Goal: Information Seeking & Learning: Compare options

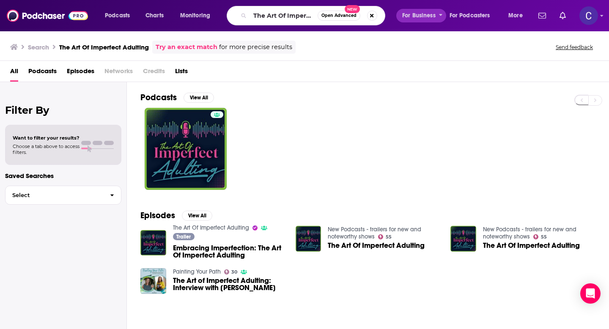
drag, startPoint x: 255, startPoint y: 16, endPoint x: 423, endPoint y: 16, distance: 168.3
click at [423, 16] on div "Podcasts Charts Monitoring The Art Of Imperfect Adulting Open Advanced New For …" at bounding box center [315, 15] width 432 height 19
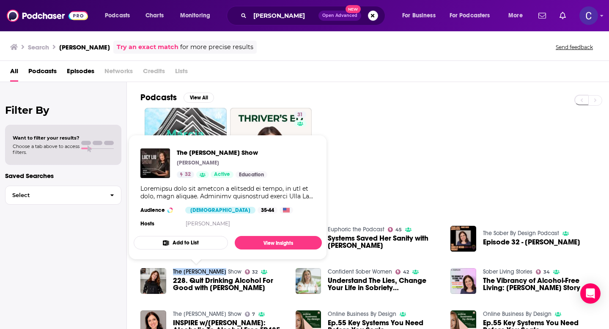
scroll to position [24, 0]
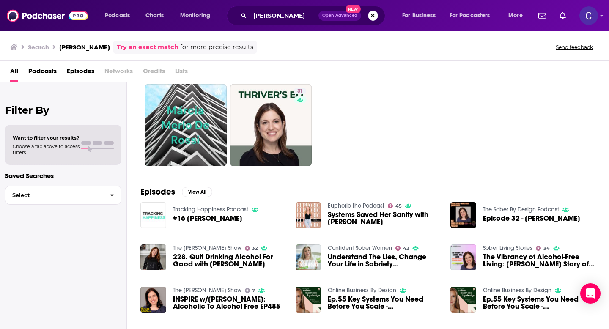
click at [444, 157] on div "31" at bounding box center [374, 125] width 468 height 82
drag, startPoint x: 297, startPoint y: 16, endPoint x: 190, endPoint y: 16, distance: 106.6
click at [190, 16] on div "Podcasts Charts Monitoring Marci Rossi Open Advanced New For Business For Podca…" at bounding box center [315, 15] width 432 height 19
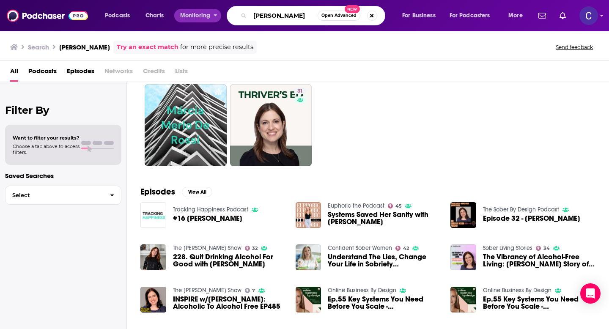
paste input "Raj Pander"
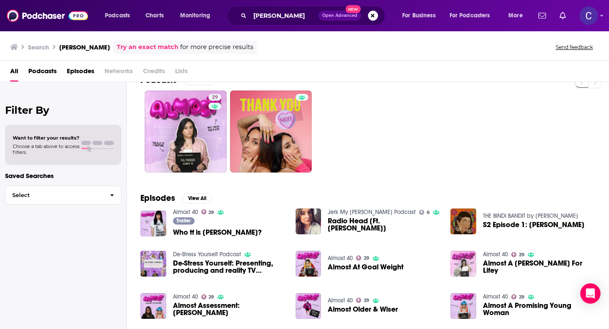
scroll to position [18, 0]
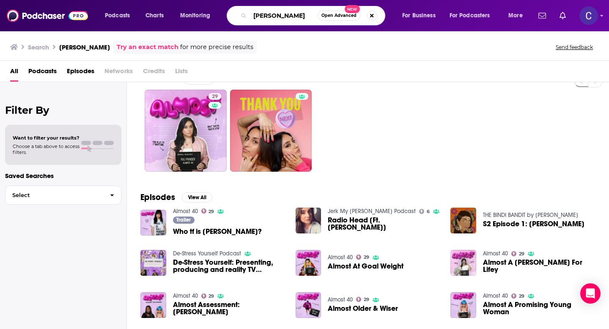
drag, startPoint x: 294, startPoint y: 20, endPoint x: 138, endPoint y: 0, distance: 157.3
click at [138, 0] on div "Podcasts Charts Monitoring Raj Pander Open Advanced New For Business For Podcas…" at bounding box center [304, 15] width 609 height 31
paste input "Susanne Riek"
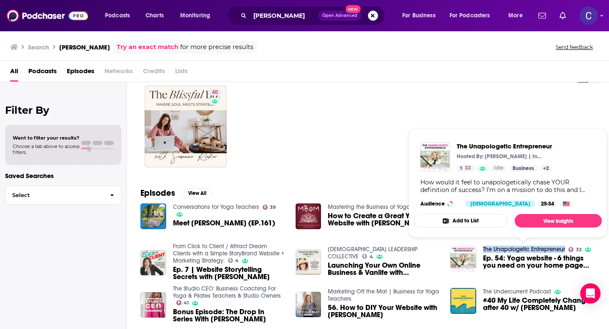
scroll to position [24, 0]
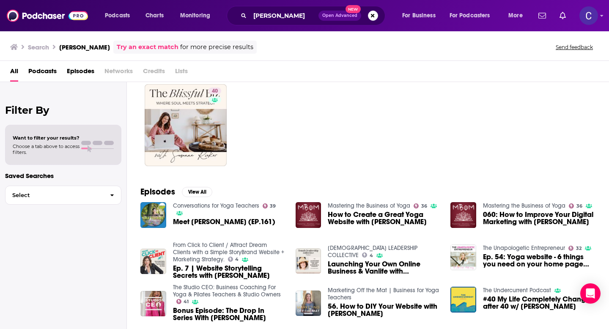
click at [368, 135] on div "40" at bounding box center [374, 125] width 468 height 82
click at [272, 14] on input "Susanne Rieker" at bounding box center [284, 16] width 68 height 14
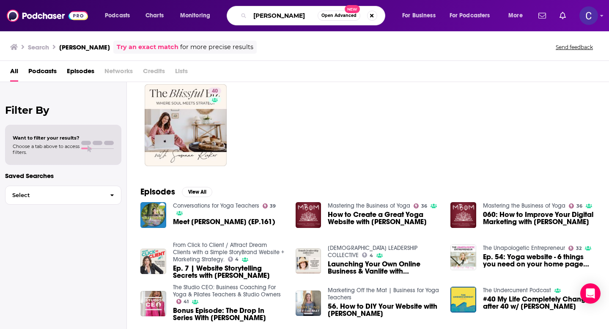
drag, startPoint x: 305, startPoint y: 13, endPoint x: 173, endPoint y: 13, distance: 131.5
click at [173, 13] on div "Podcasts Charts Monitoring Susanne Rieker Open Advanced New For Business For Po…" at bounding box center [315, 15] width 432 height 19
paste input "Amanda McKinney"
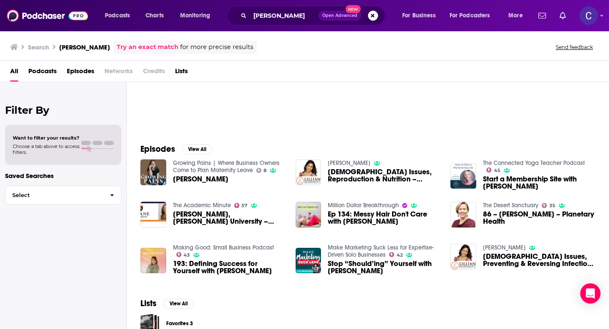
scroll to position [67, 0]
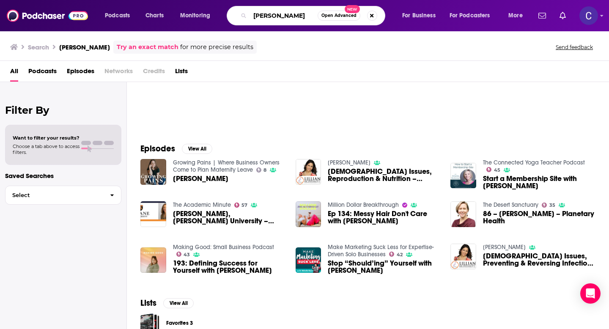
drag, startPoint x: 311, startPoint y: 16, endPoint x: 184, endPoint y: 8, distance: 127.5
click at [184, 8] on div "Podcasts Charts Monitoring Amanda McKinney Open Advanced New For Business For P…" at bounding box center [315, 15] width 432 height 19
paste input "Karen Finerman"
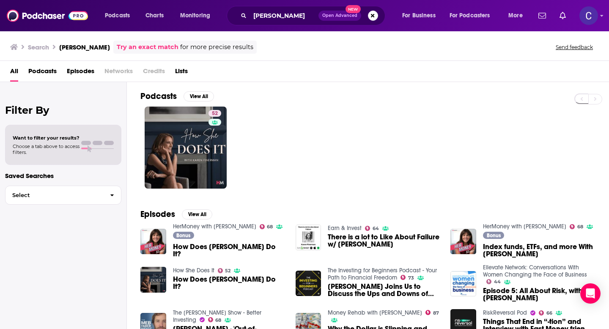
scroll to position [79, 0]
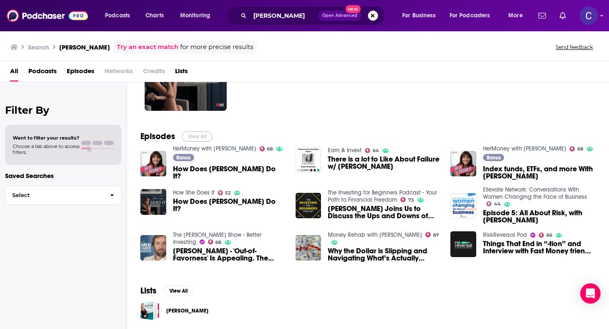
click at [190, 135] on button "View All" at bounding box center [197, 137] width 30 height 10
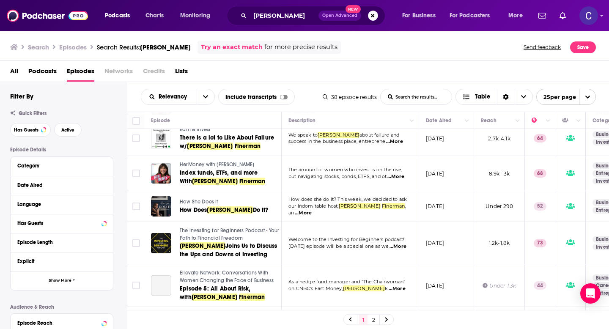
scroll to position [44, 0]
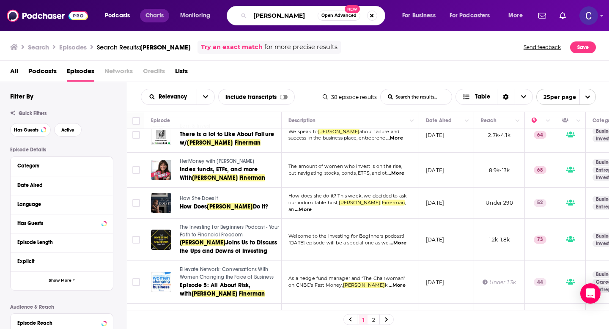
drag, startPoint x: 308, startPoint y: 17, endPoint x: 167, endPoint y: 16, distance: 141.6
click at [167, 16] on div "Podcasts Charts Monitoring Karen Finerman Open Advanced New For Business For Po…" at bounding box center [315, 15] width 432 height 19
paste input "Anna Holtzman"
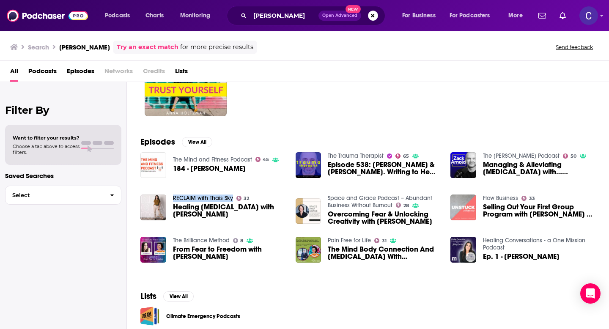
scroll to position [72, 0]
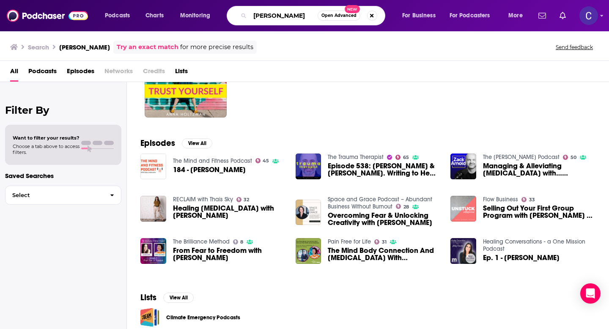
click at [303, 17] on input "Anna Holtzman" at bounding box center [284, 16] width 68 height 14
drag, startPoint x: 301, startPoint y: 15, endPoint x: 252, endPoint y: 15, distance: 48.2
click at [295, 15] on input "Anna Holtzman" at bounding box center [284, 16] width 68 height 14
click at [261, 15] on input "Anna Holtzman" at bounding box center [284, 16] width 68 height 14
drag, startPoint x: 301, startPoint y: 15, endPoint x: 222, endPoint y: 15, distance: 78.6
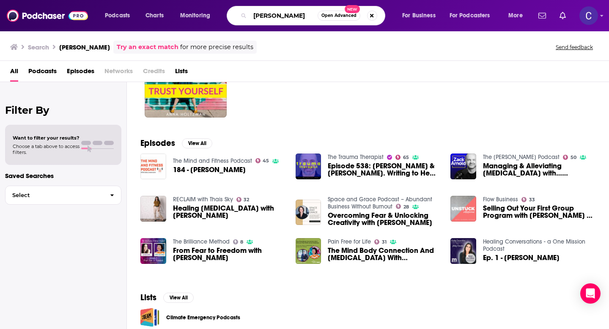
click at [222, 15] on div "Podcasts Charts Monitoring Anna Holtzman Open Advanced New For Business For Pod…" at bounding box center [315, 15] width 432 height 19
paste input "Georgie Stevenso"
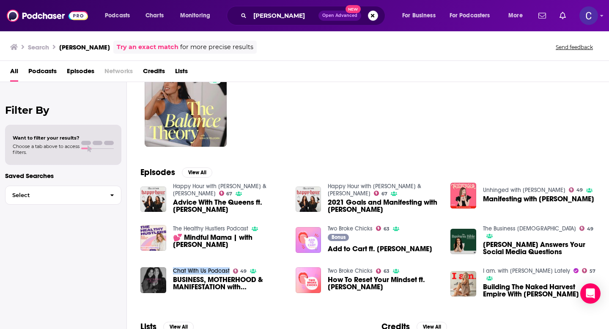
scroll to position [88, 0]
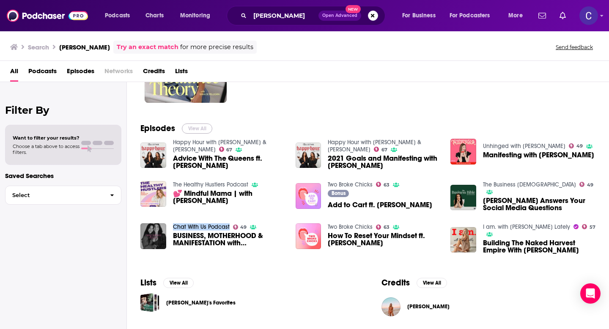
click at [200, 128] on button "View All" at bounding box center [197, 128] width 30 height 10
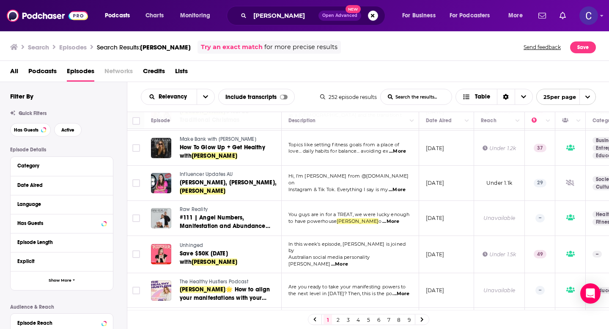
scroll to position [683, 0]
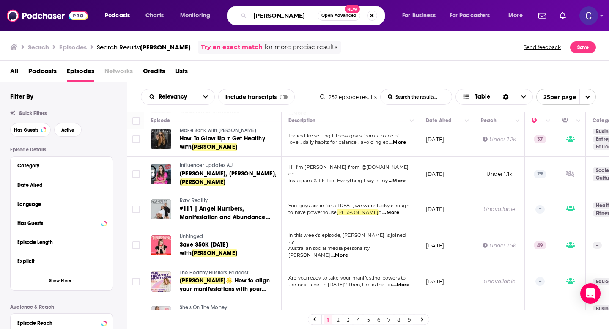
drag, startPoint x: 311, startPoint y: 14, endPoint x: 235, endPoint y: 14, distance: 76.1
click at [235, 14] on div "Georgie Stevenson Open Advanced New" at bounding box center [306, 15] width 159 height 19
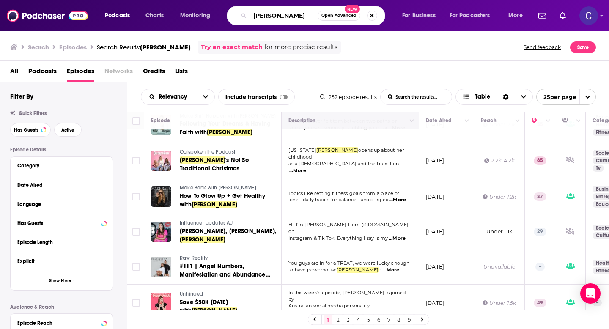
scroll to position [605, 0]
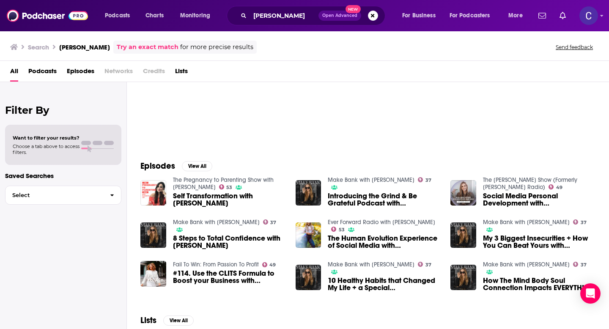
scroll to position [55, 0]
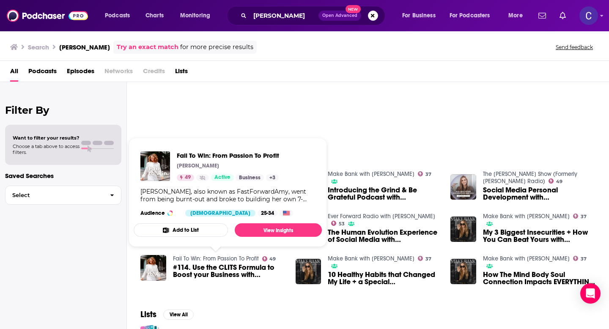
click at [387, 137] on div "Podcasts View All 37" at bounding box center [374, 86] width 468 height 118
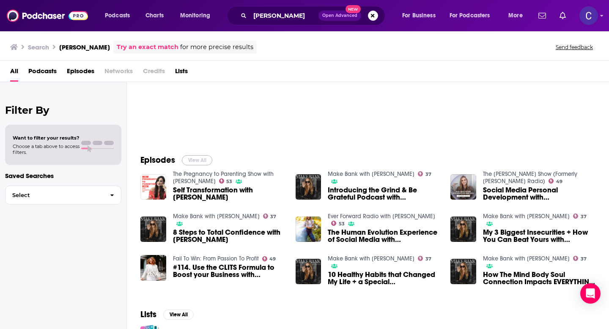
click at [191, 156] on button "View All" at bounding box center [197, 160] width 30 height 10
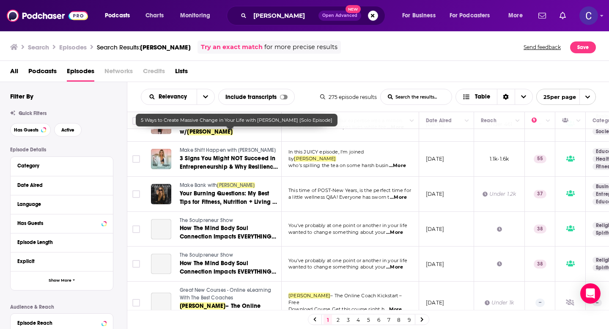
scroll to position [713, 0]
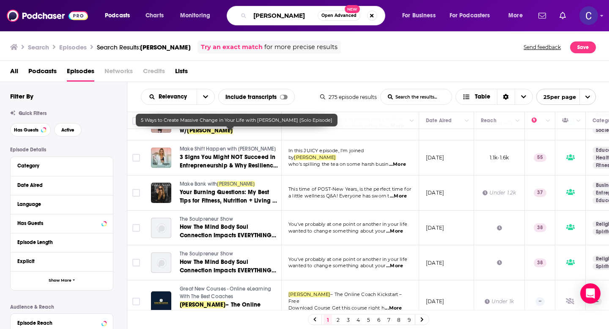
drag, startPoint x: 296, startPoint y: 15, endPoint x: 178, endPoint y: 15, distance: 117.5
click at [178, 15] on div "Podcasts Charts Monitoring marie wold Open Advanced New For Business For Podcas…" at bounding box center [315, 15] width 432 height 19
type input "sabrina philipp"
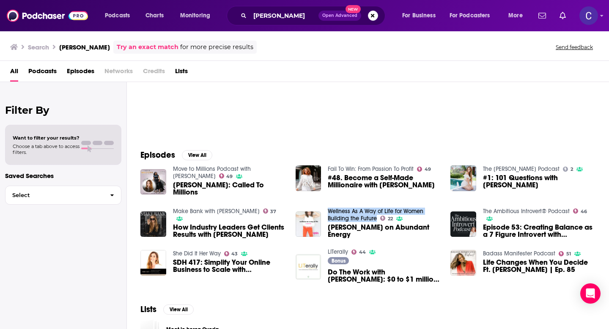
scroll to position [70, 0]
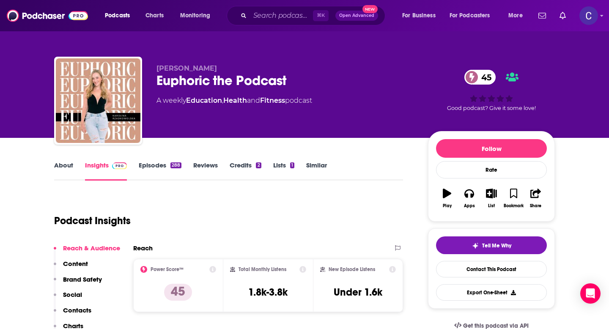
click at [68, 166] on link "About" at bounding box center [63, 170] width 19 height 19
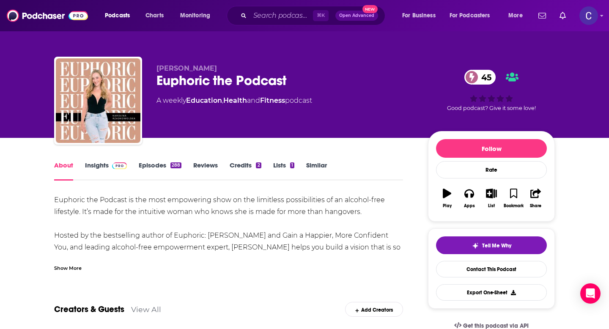
click at [317, 164] on link "Similar" at bounding box center [316, 170] width 21 height 19
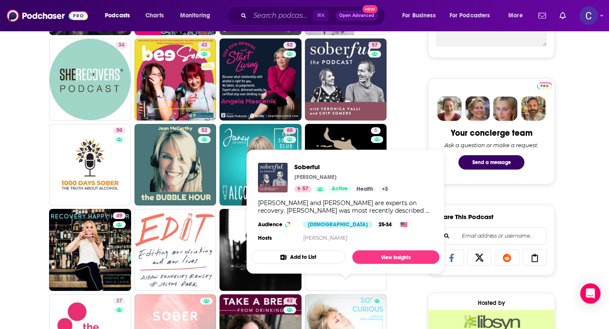
scroll to position [362, 0]
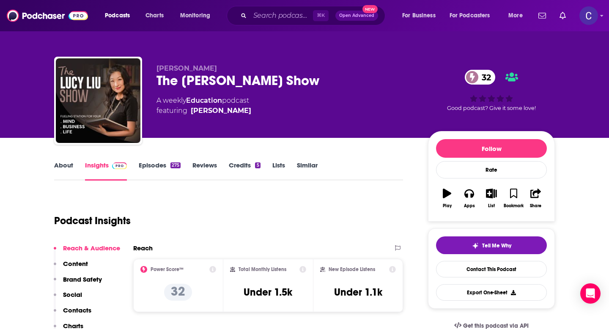
click at [60, 173] on link "About" at bounding box center [63, 170] width 19 height 19
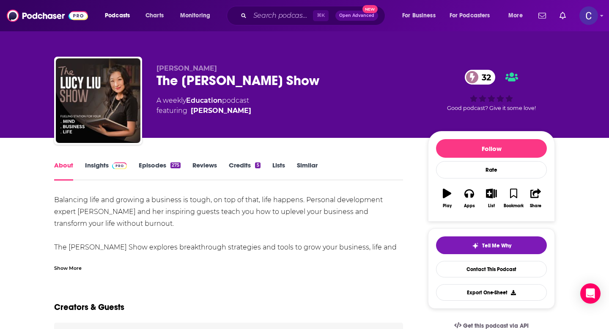
click at [72, 271] on div "Show More" at bounding box center [67, 267] width 27 height 8
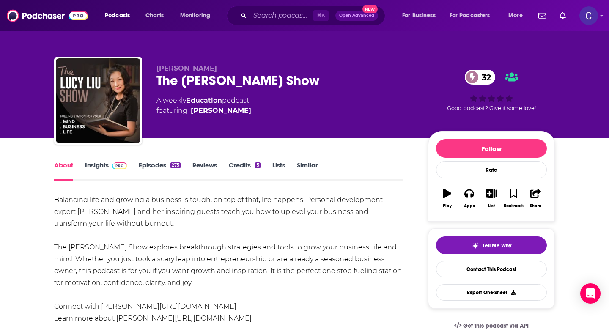
click at [159, 163] on link "Episodes 275" at bounding box center [160, 170] width 42 height 19
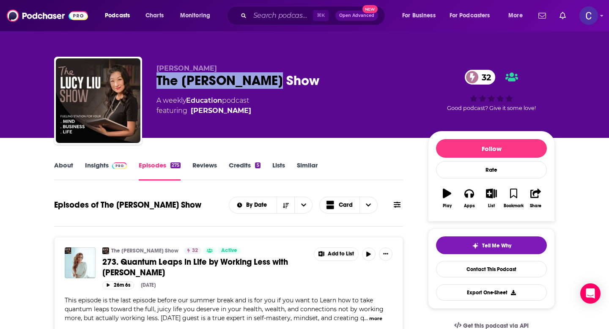
drag, startPoint x: 156, startPoint y: 82, endPoint x: 274, endPoint y: 82, distance: 118.8
click at [274, 82] on div "Lucy Liu The Lucy Liu Show 32 A weekly Education podcast featuring Lucy Liu 32 …" at bounding box center [304, 102] width 501 height 91
copy h2 "The Lucy Liu Show"
click at [97, 172] on link "Insights" at bounding box center [106, 170] width 42 height 19
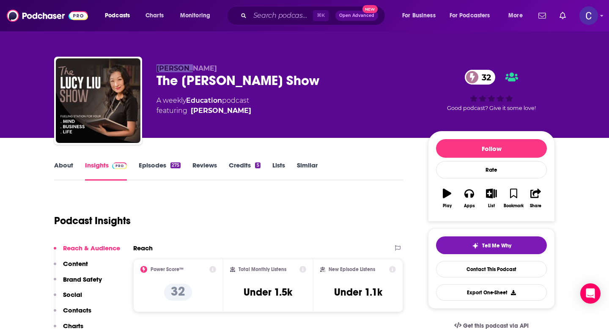
drag, startPoint x: 154, startPoint y: 66, endPoint x: 192, endPoint y: 66, distance: 38.1
click at [192, 66] on div "Lucy Liu The Lucy Liu Show 32 A weekly Education podcast featuring Lucy Liu 32 …" at bounding box center [304, 102] width 501 height 91
copy span "Lucy Liu"
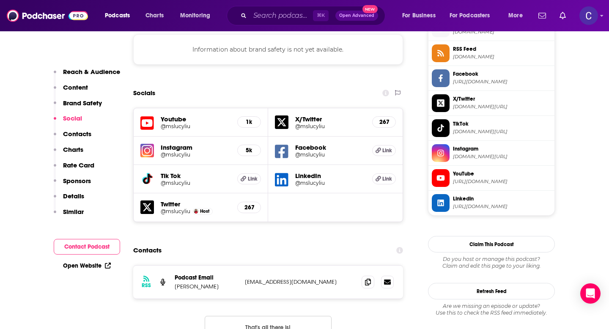
scroll to position [780, 0]
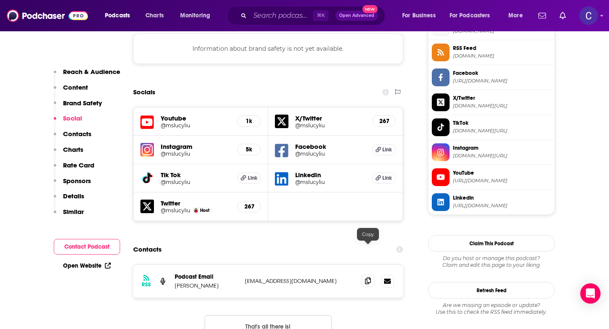
click at [366, 277] on icon at bounding box center [368, 280] width 6 height 7
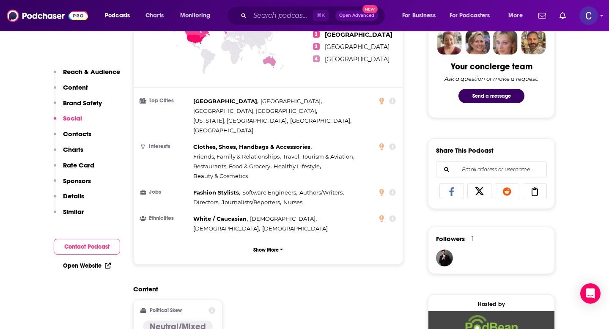
scroll to position [0, 0]
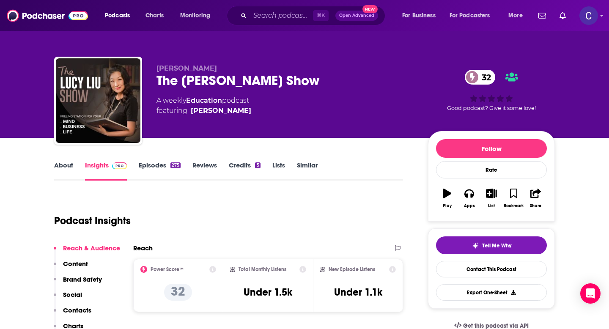
click at [304, 168] on link "Similar" at bounding box center [307, 170] width 21 height 19
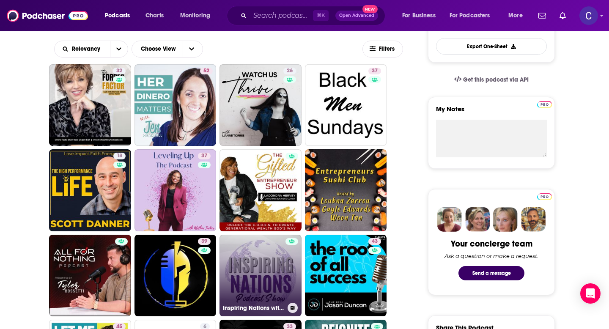
scroll to position [315, 0]
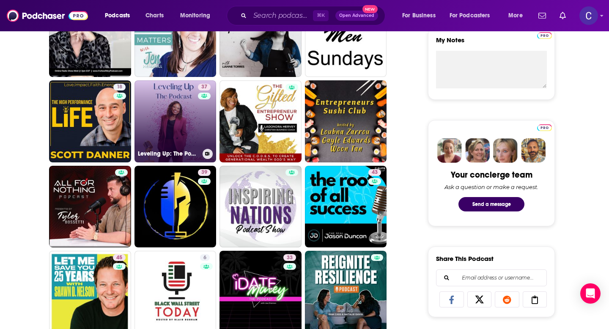
click at [194, 121] on link "37 Leveling Up: The Podcast with Alethia Tucker" at bounding box center [175, 121] width 82 height 82
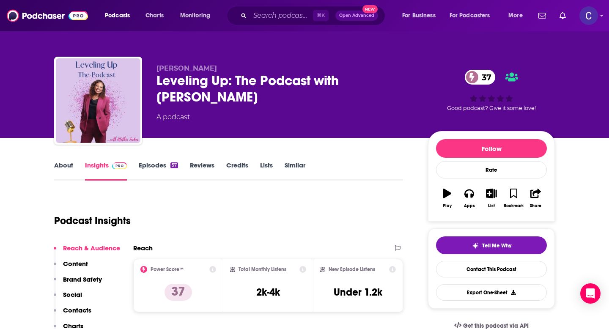
drag, startPoint x: 153, startPoint y: 79, endPoint x: 205, endPoint y: 95, distance: 53.9
click at [205, 95] on div "Alethia Tucker Leveling Up: The Podcast with Alethia Tucker 37 A podcast 37 Goo…" at bounding box center [304, 102] width 501 height 91
copy h2 "Leveling Up: The Podcast with Alethia Tucker"
click at [75, 160] on div "About Insights Episodes 57 Reviews Credits Lists Similar" at bounding box center [228, 170] width 349 height 21
click at [69, 168] on link "About" at bounding box center [63, 170] width 19 height 19
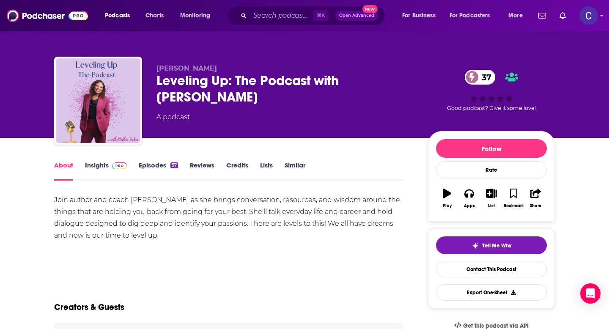
click at [146, 169] on link "Episodes 57" at bounding box center [158, 170] width 39 height 19
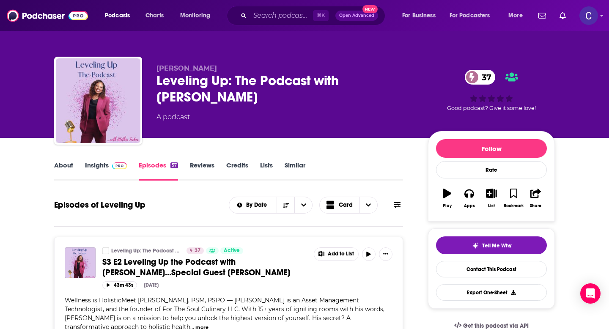
drag, startPoint x: 160, startPoint y: 68, endPoint x: 227, endPoint y: 68, distance: 67.2
click at [227, 68] on p "Alethia Tucker" at bounding box center [285, 68] width 258 height 8
copy span "Alethia Tucker"
click at [98, 162] on link "Insights" at bounding box center [106, 170] width 42 height 19
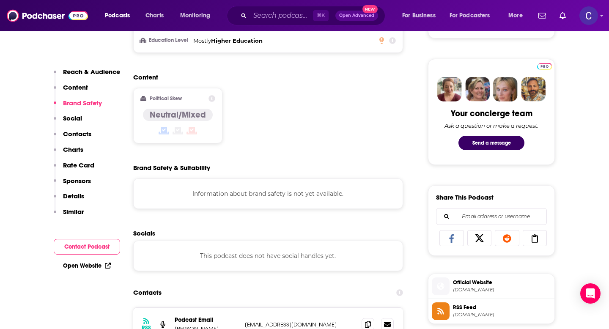
scroll to position [505, 0]
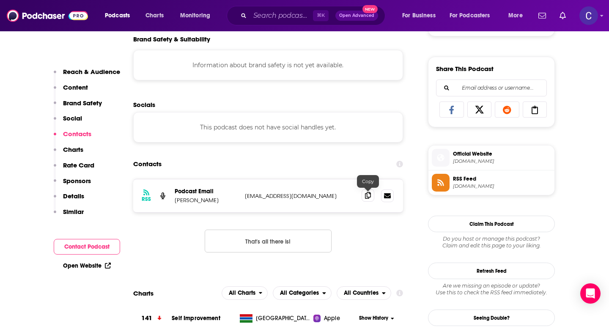
click at [368, 193] on icon at bounding box center [368, 195] width 6 height 7
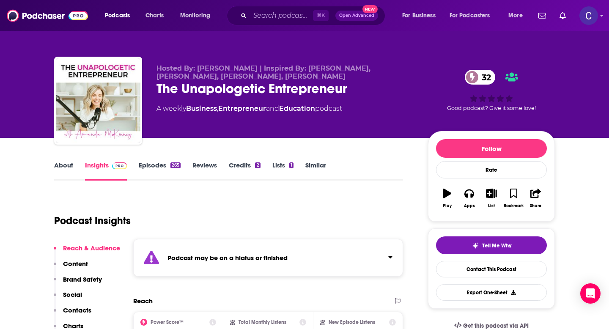
click at [318, 167] on link "Similar" at bounding box center [315, 170] width 21 height 19
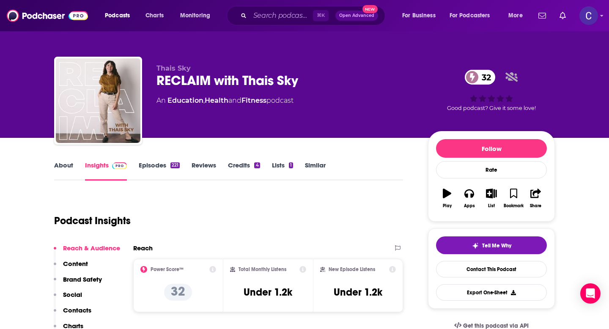
click at [69, 170] on link "About" at bounding box center [63, 170] width 19 height 19
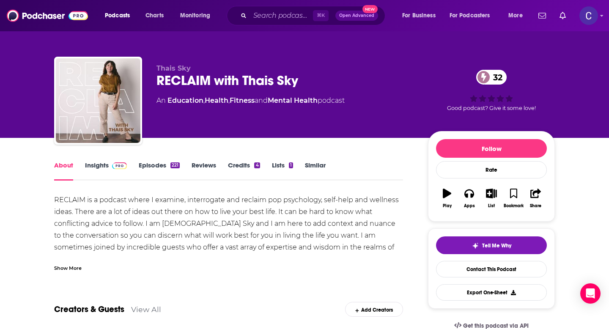
click at [318, 167] on link "Similar" at bounding box center [315, 170] width 21 height 19
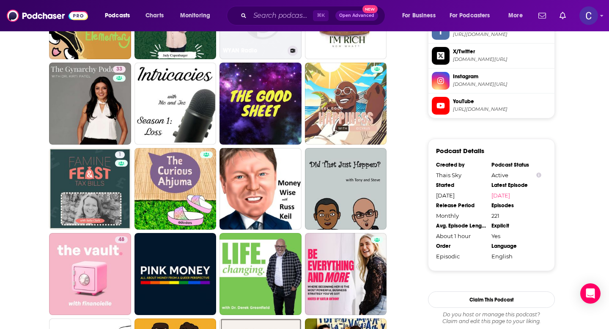
scroll to position [759, 0]
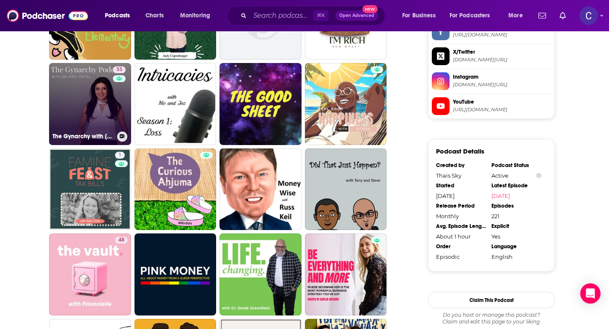
click at [124, 95] on div "33" at bounding box center [120, 98] width 15 height 65
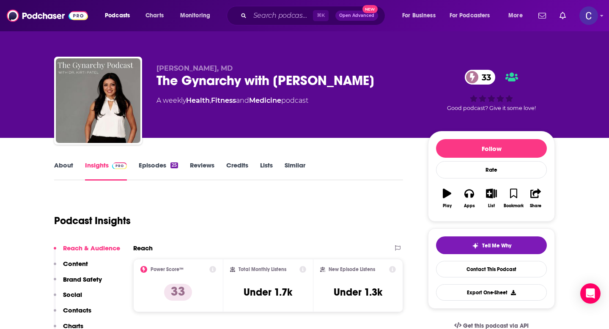
click at [59, 172] on link "About" at bounding box center [63, 170] width 19 height 19
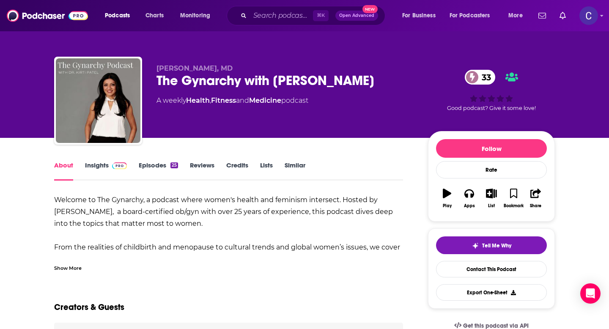
click at [75, 266] on div "Show More" at bounding box center [67, 267] width 27 height 8
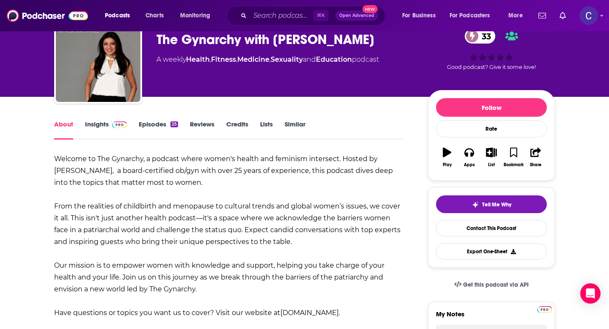
scroll to position [56, 0]
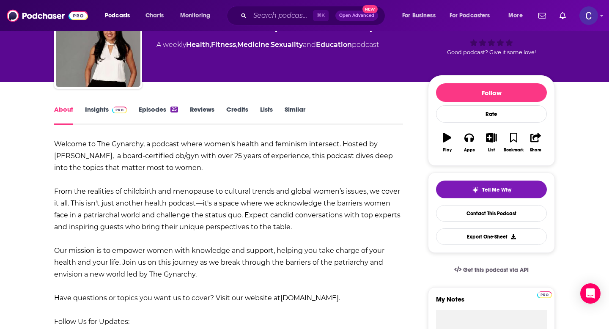
click at [153, 109] on link "Episodes 25" at bounding box center [158, 114] width 39 height 19
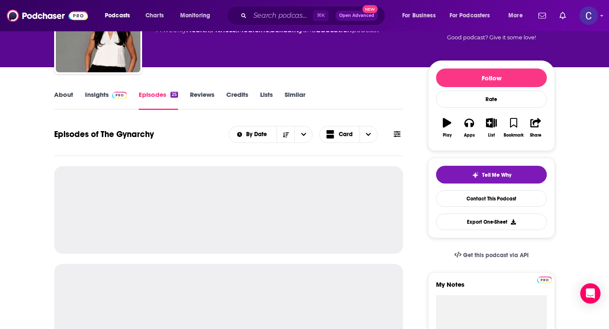
scroll to position [72, 0]
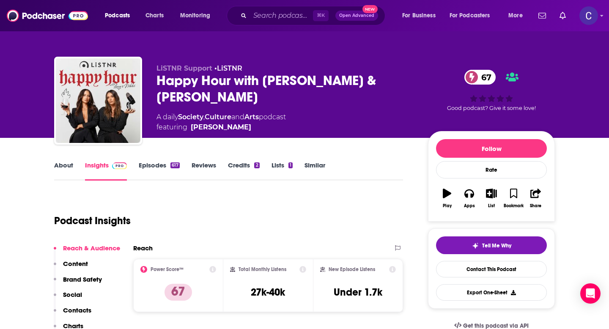
click at [60, 175] on link "About" at bounding box center [63, 170] width 19 height 19
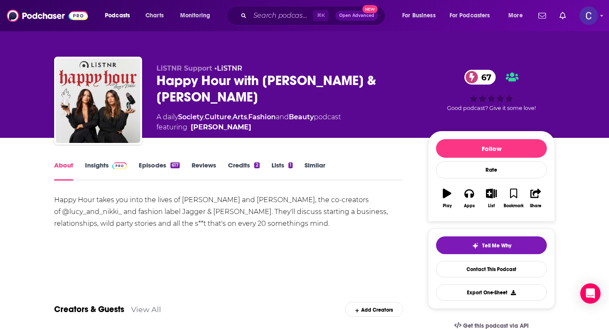
click at [163, 172] on link "Episodes 617" at bounding box center [159, 170] width 41 height 19
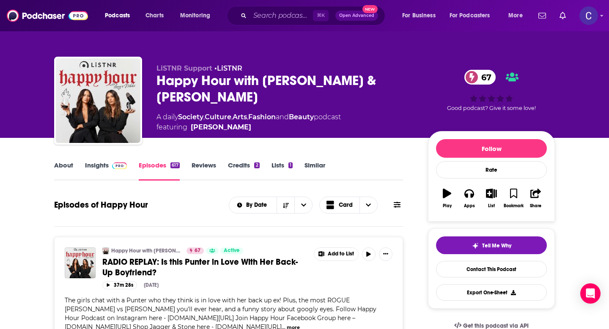
click at [312, 164] on link "Similar" at bounding box center [314, 170] width 21 height 19
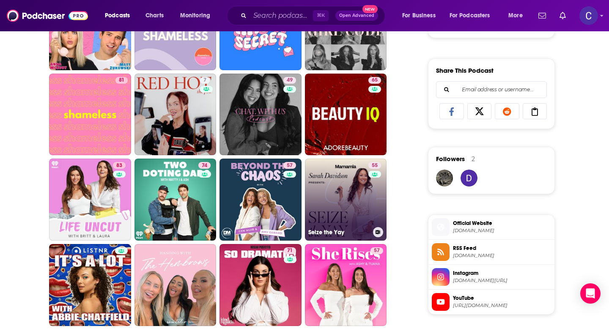
scroll to position [590, 0]
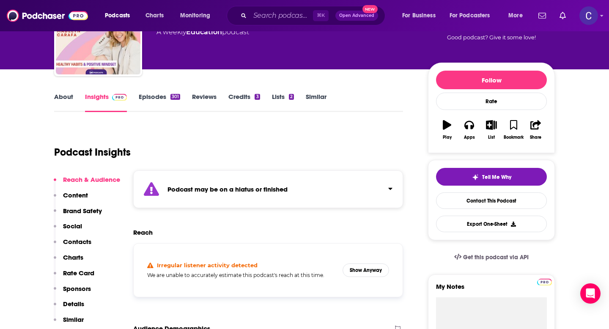
scroll to position [80, 0]
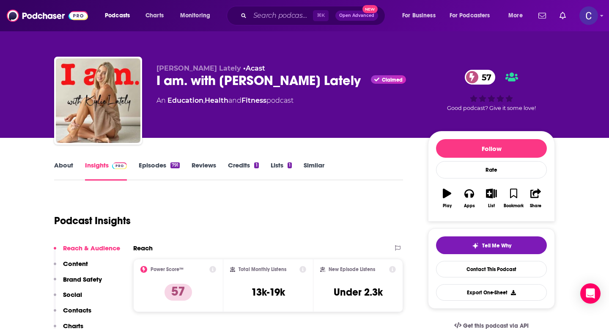
click at [315, 165] on link "Similar" at bounding box center [314, 170] width 21 height 19
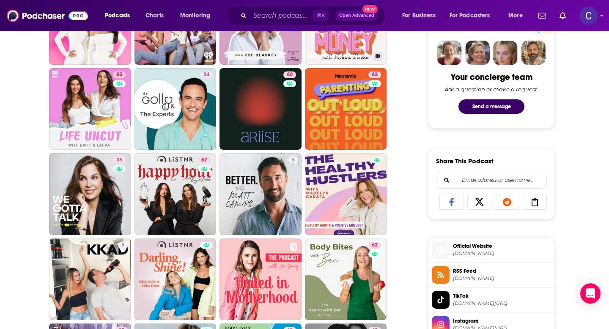
scroll to position [278, 0]
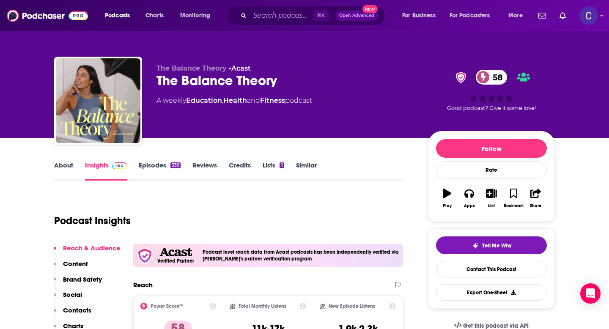
click at [65, 167] on link "About" at bounding box center [63, 170] width 19 height 19
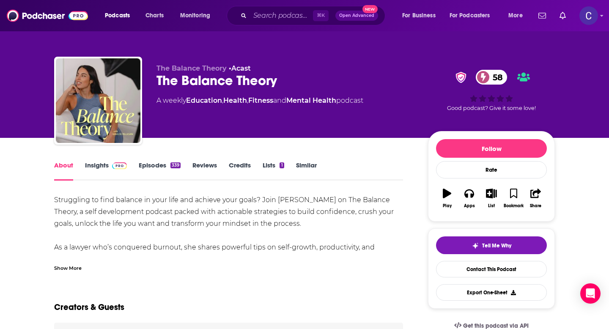
click at [91, 167] on link "Insights" at bounding box center [106, 170] width 42 height 19
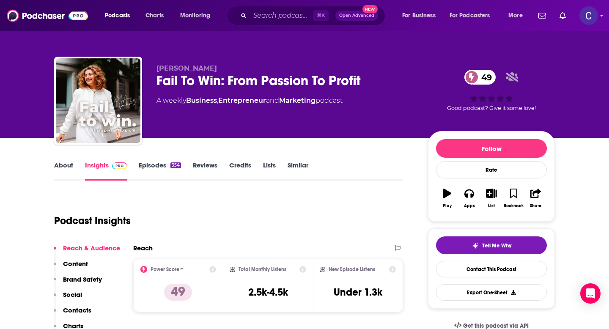
click at [67, 163] on link "About" at bounding box center [63, 170] width 19 height 19
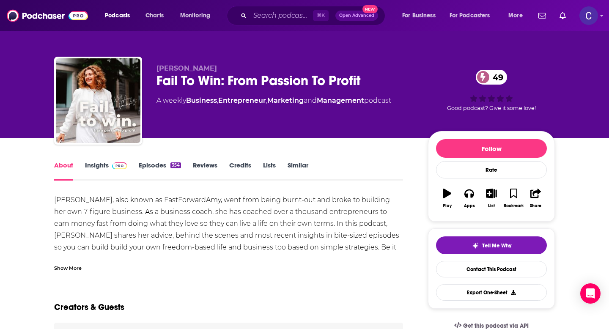
click at [154, 170] on link "Episodes 354" at bounding box center [160, 170] width 42 height 19
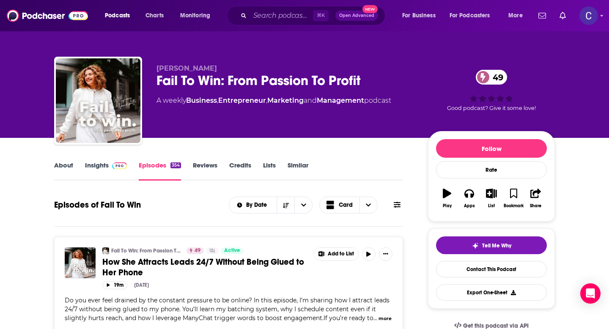
click at [292, 168] on link "Similar" at bounding box center [298, 170] width 21 height 19
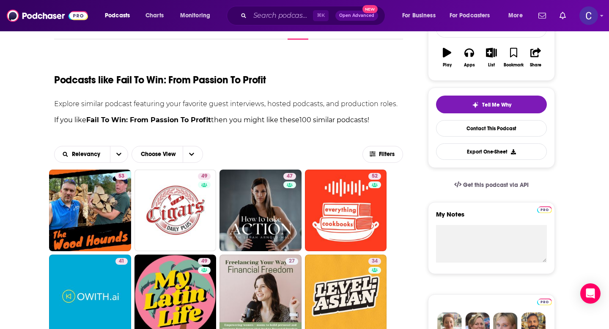
scroll to position [34, 0]
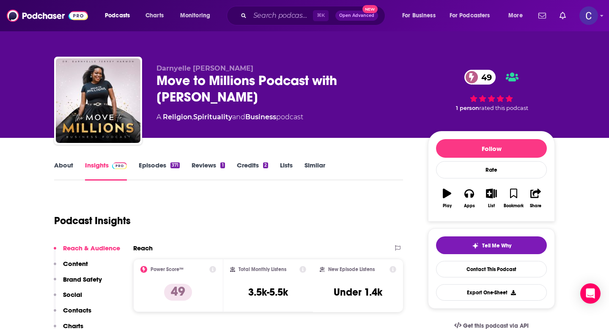
drag, startPoint x: 322, startPoint y: 103, endPoint x: 156, endPoint y: 82, distance: 167.0
click at [156, 82] on div "Move to Millions Podcast with Dr. Darnyelle Jervey Harmon 49" at bounding box center [285, 88] width 258 height 33
copy h2 "Move to Millions Podcast with Dr. Darnyelle Jervey Harmon"
click at [162, 63] on div "Darnyelle Jervey Harmon Move to Millions Podcast with Dr. Darnyelle Jervey Harm…" at bounding box center [304, 102] width 501 height 91
drag, startPoint x: 153, startPoint y: 66, endPoint x: 301, endPoint y: 66, distance: 148.0
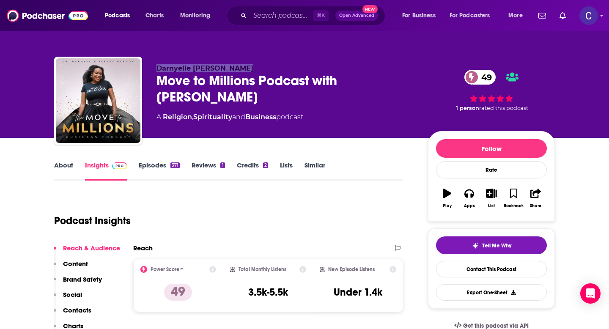
click at [301, 66] on div "Darnyelle Jervey Harmon Move to Millions Podcast with Dr. Darnyelle Jervey Harm…" at bounding box center [304, 102] width 501 height 91
copy span "Darnyelle Jervey Harmon"
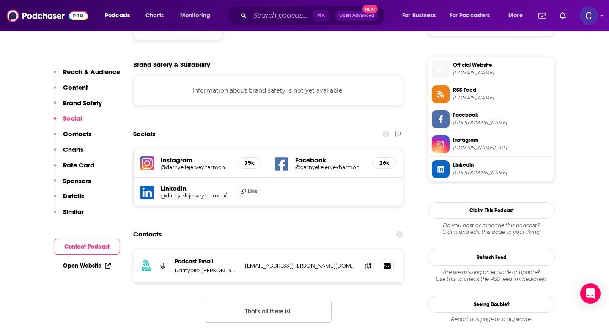
scroll to position [744, 0]
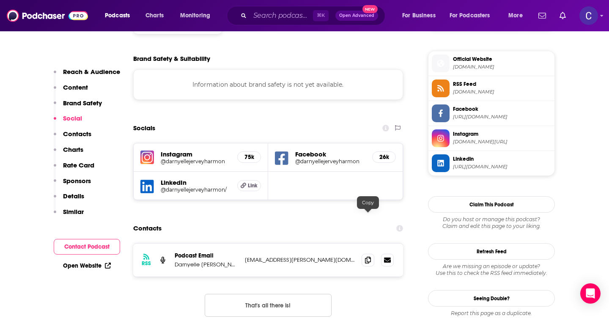
click at [361, 244] on div "RSS Podcast Email Darnyelle Jervey Harmon darnyelle.jervey@gmail.com darnyelle.…" at bounding box center [268, 260] width 270 height 33
click at [367, 256] on icon at bounding box center [368, 259] width 6 height 7
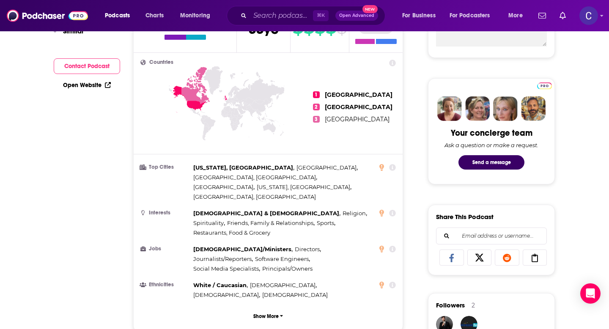
scroll to position [0, 0]
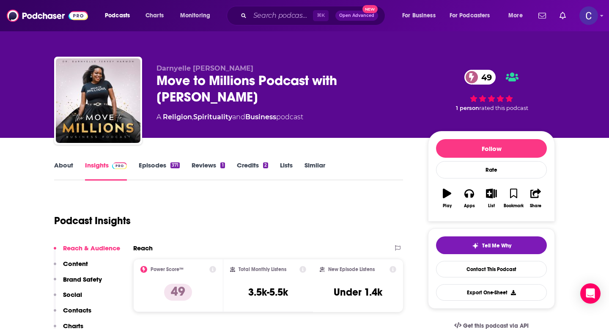
click at [314, 165] on link "Similar" at bounding box center [314, 170] width 21 height 19
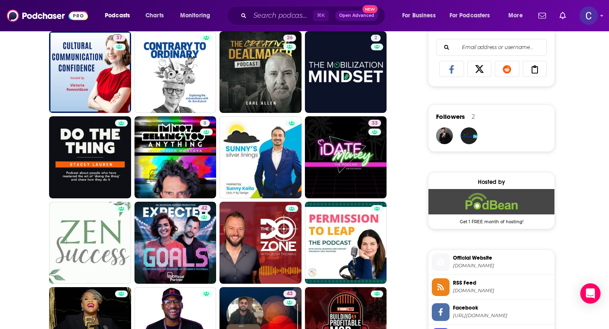
scroll to position [649, 0]
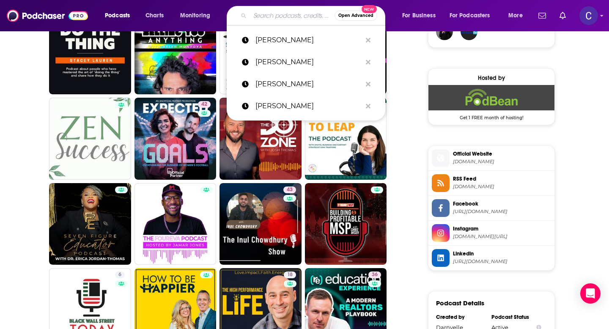
click at [268, 20] on input "Search podcasts, credits, & more..." at bounding box center [292, 16] width 85 height 14
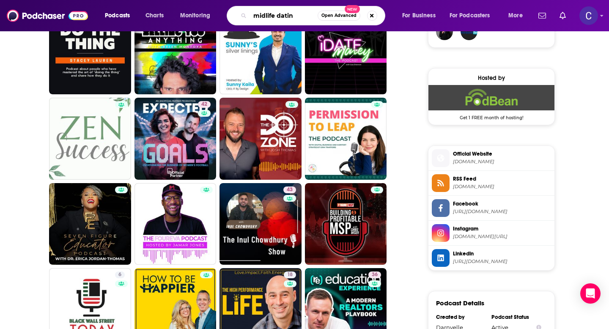
type input "midlife dating"
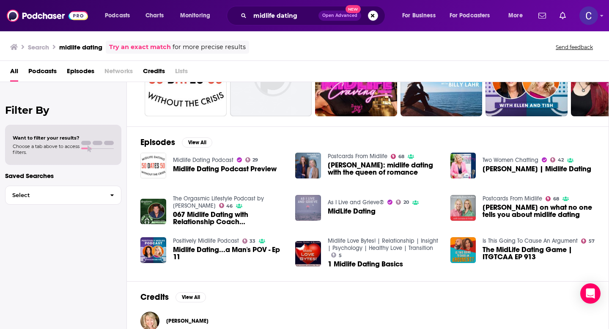
scroll to position [74, 0]
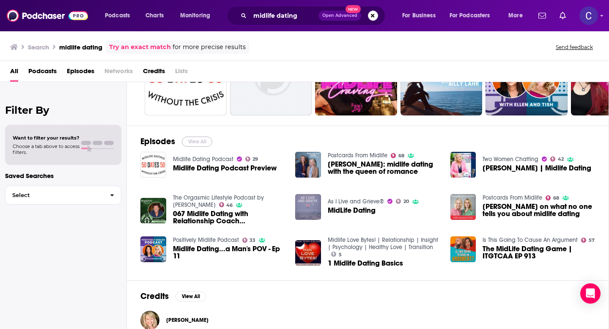
click at [195, 141] on button "View All" at bounding box center [197, 142] width 30 height 10
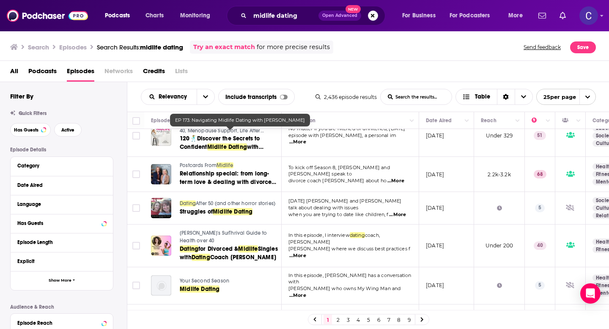
scroll to position [694, 0]
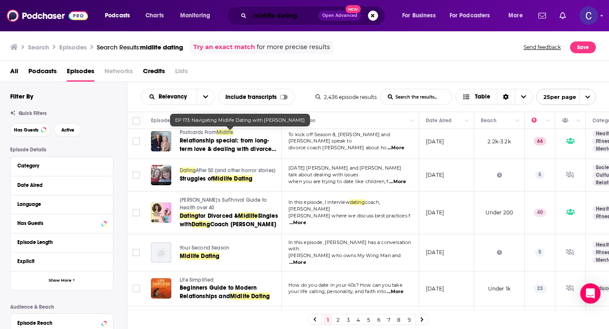
click at [271, 16] on input "midlife dating" at bounding box center [284, 16] width 68 height 14
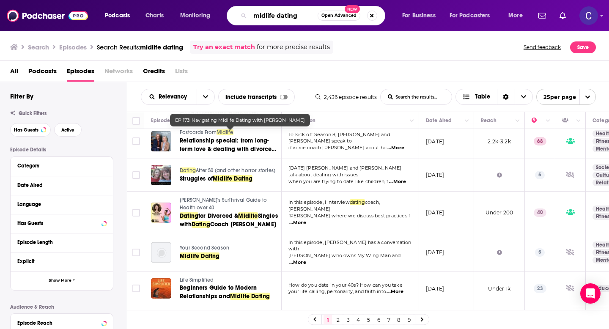
click at [271, 16] on input "midlife dating" at bounding box center [284, 16] width 68 height 14
click at [291, 19] on input "dating" at bounding box center [284, 16] width 68 height 14
type input "dating after divorce"
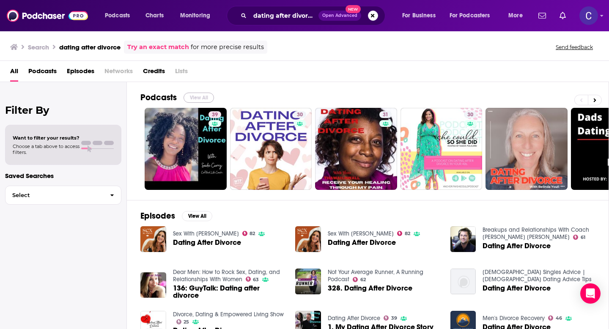
click at [191, 97] on button "View All" at bounding box center [199, 98] width 30 height 10
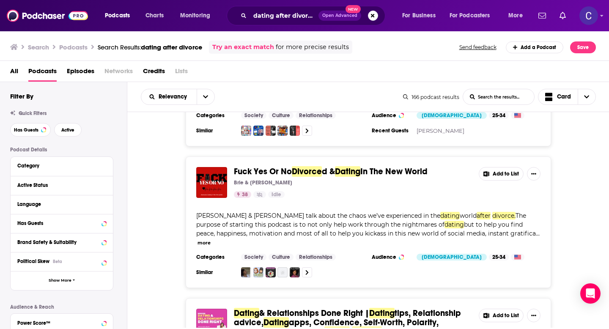
scroll to position [1641, 0]
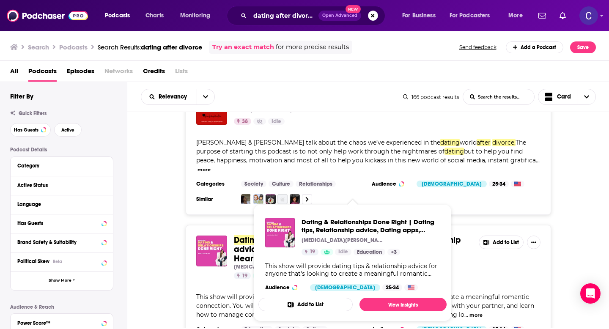
click at [213, 293] on span "This show will provide" at bounding box center [228, 297] width 65 height 8
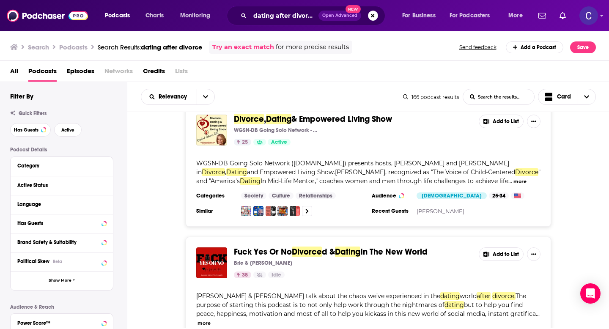
scroll to position [1131, 0]
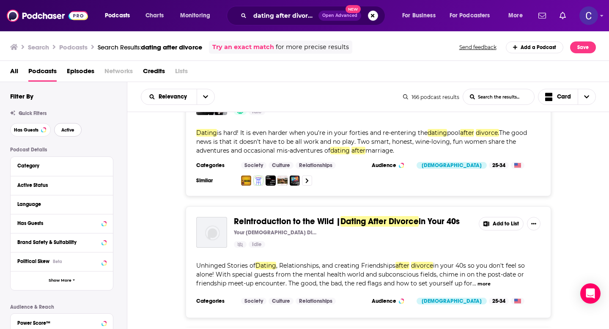
click at [77, 133] on button "Active" at bounding box center [67, 130] width 27 height 14
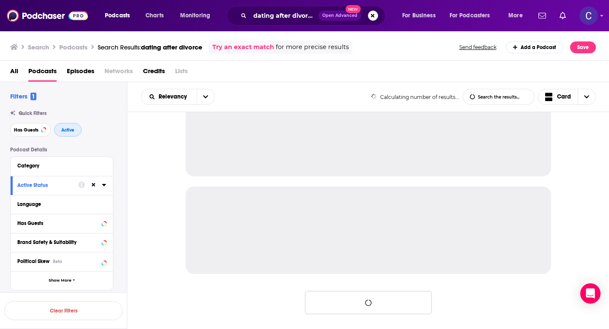
scroll to position [814, 0]
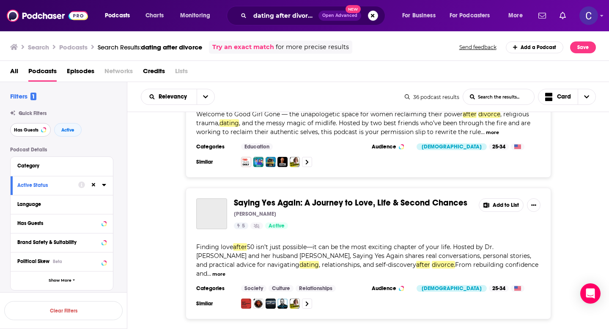
click at [27, 133] on button "Has Guests" at bounding box center [30, 130] width 41 height 14
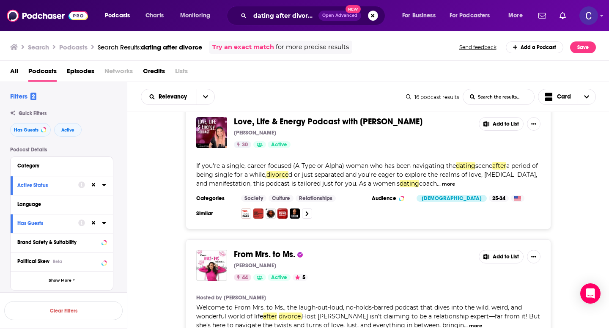
scroll to position [844, 0]
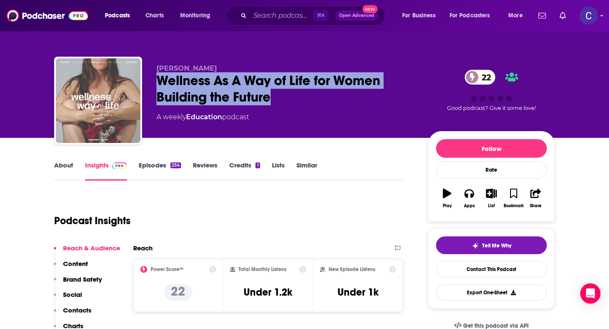
drag, startPoint x: 287, startPoint y: 101, endPoint x: 150, endPoint y: 87, distance: 137.8
click at [150, 87] on div "[PERSON_NAME] Wellness As A Way of Life for Women Building the Future 22 A week…" at bounding box center [304, 102] width 501 height 91
copy h2 "Wellness As A Way of Life for Women Building the Future"
click at [55, 171] on link "About" at bounding box center [63, 170] width 19 height 19
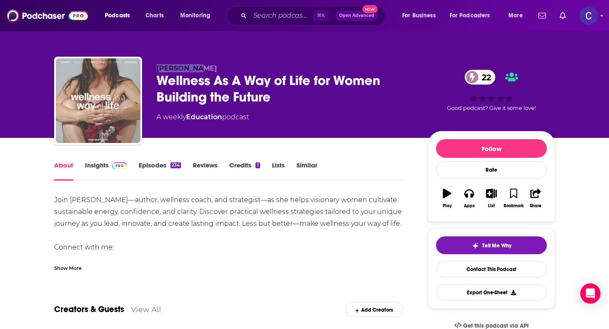
drag, startPoint x: 155, startPoint y: 65, endPoint x: 227, endPoint y: 65, distance: 71.9
click at [227, 65] on div "[PERSON_NAME] Wellness As A Way of Life for Women Building the Future 22 A week…" at bounding box center [304, 102] width 501 height 91
copy span "[PERSON_NAME]"
click at [100, 164] on link "Insights" at bounding box center [106, 170] width 42 height 19
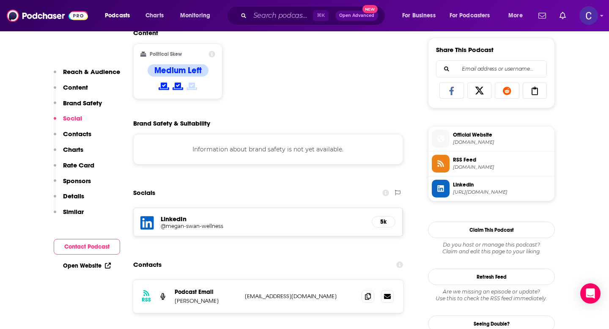
scroll to position [598, 0]
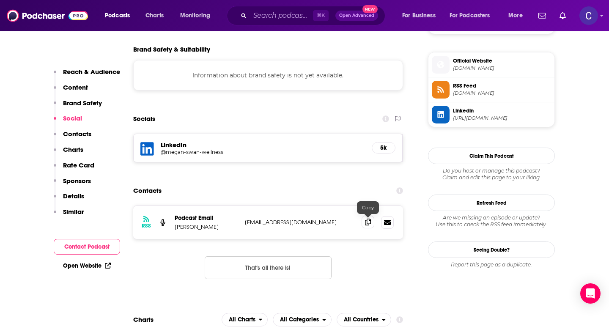
click at [369, 218] on span at bounding box center [368, 222] width 13 height 13
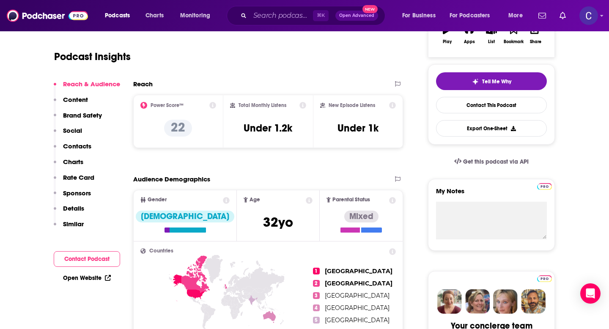
scroll to position [47, 0]
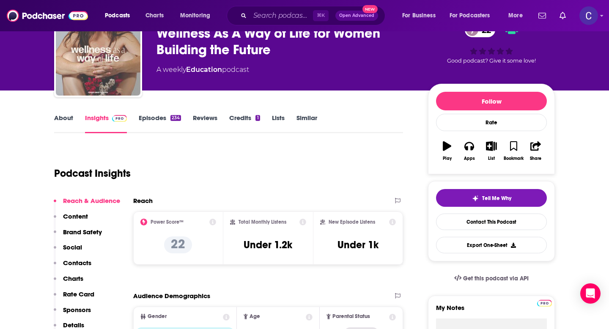
click at [310, 121] on link "Similar" at bounding box center [306, 123] width 21 height 19
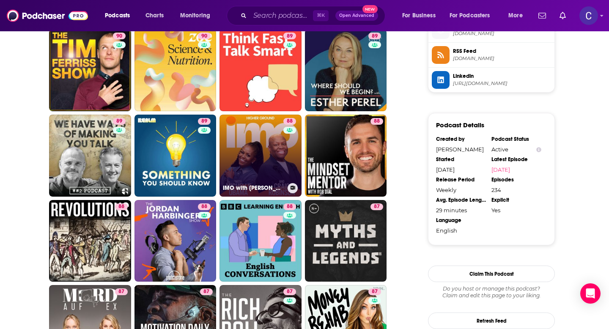
scroll to position [633, 0]
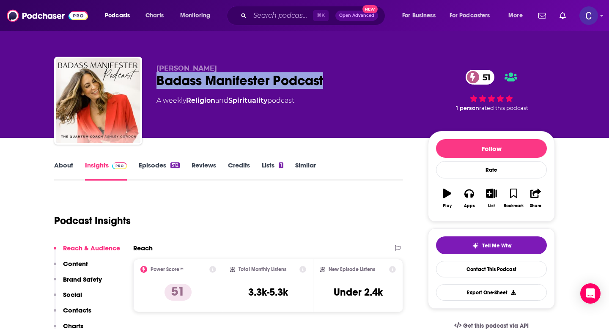
drag, startPoint x: 156, startPoint y: 82, endPoint x: 328, endPoint y: 82, distance: 171.2
click at [328, 82] on div "Badass Manifester Podcast 51" at bounding box center [285, 80] width 258 height 16
copy h2 "Badass Manifester Podcast"
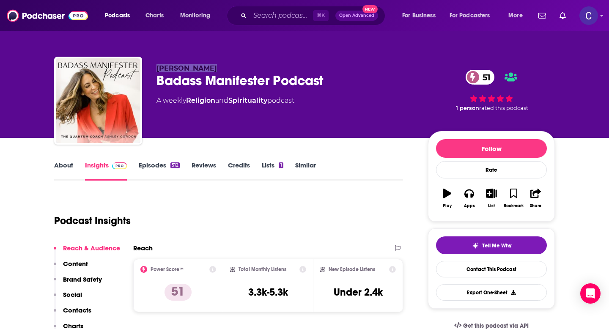
drag, startPoint x: 158, startPoint y: 68, endPoint x: 257, endPoint y: 68, distance: 98.9
click at [257, 68] on p "[PERSON_NAME]" at bounding box center [285, 68] width 258 height 8
copy span "[PERSON_NAME]"
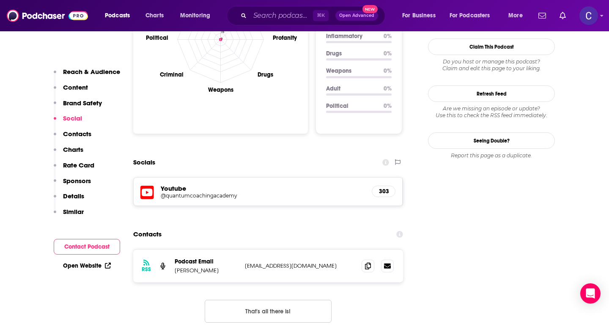
scroll to position [860, 0]
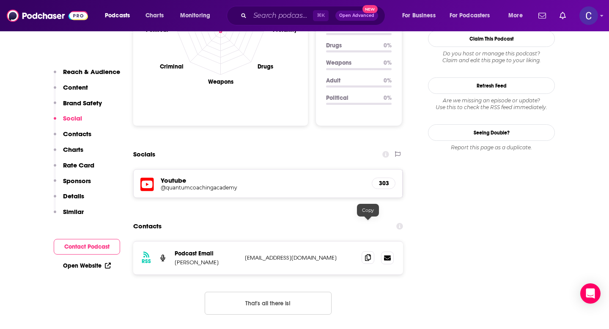
click at [369, 254] on icon at bounding box center [368, 257] width 6 height 7
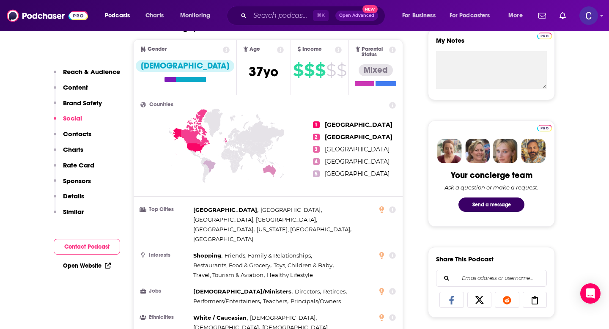
scroll to position [0, 0]
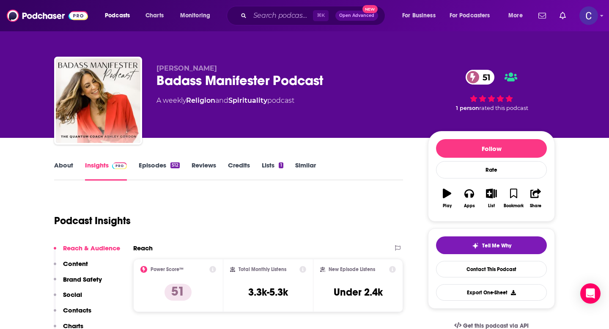
click at [300, 162] on link "Similar" at bounding box center [305, 170] width 21 height 19
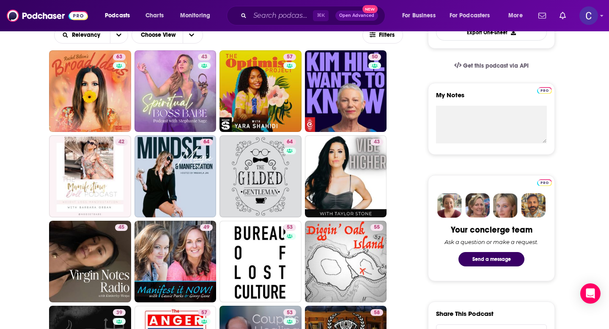
scroll to position [337, 0]
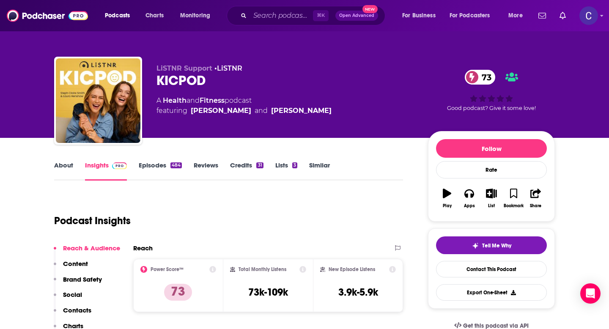
click at [66, 160] on div "About Insights Episodes 484 Reviews Credits 31 Lists 3 Similar" at bounding box center [228, 170] width 349 height 21
click at [66, 162] on link "About" at bounding box center [63, 170] width 19 height 19
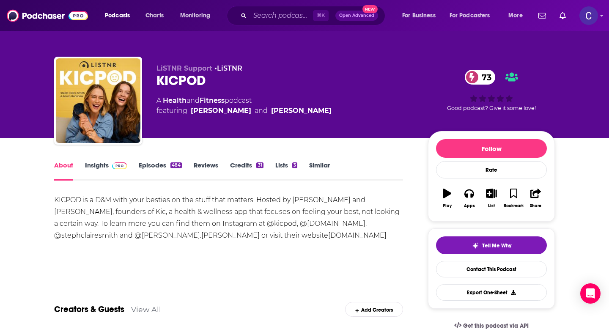
click at [169, 169] on link "Episodes 484" at bounding box center [160, 170] width 43 height 19
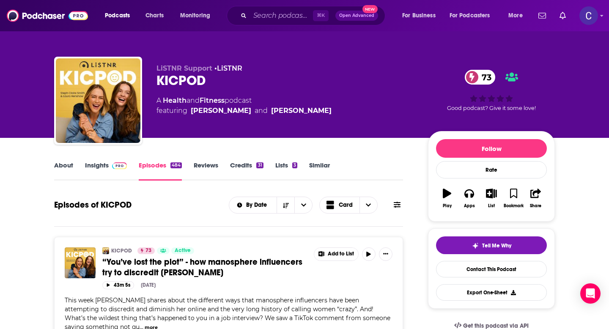
click at [107, 168] on link "Insights" at bounding box center [106, 170] width 42 height 19
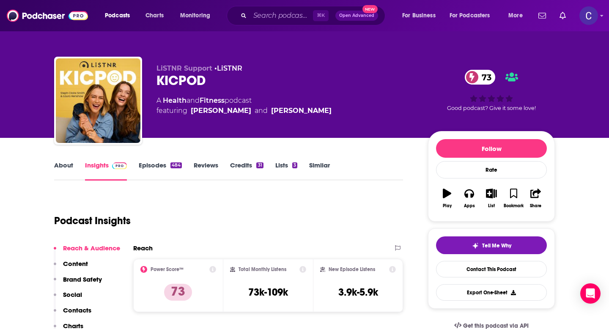
scroll to position [164, 0]
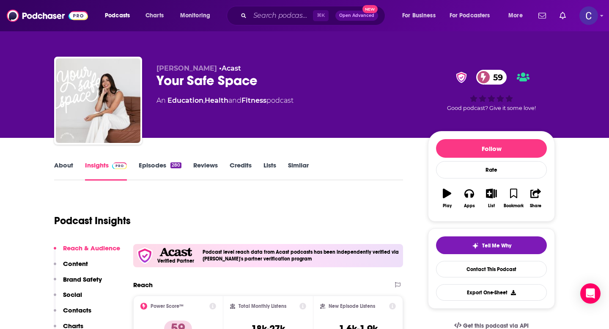
click at [67, 166] on link "About" at bounding box center [63, 170] width 19 height 19
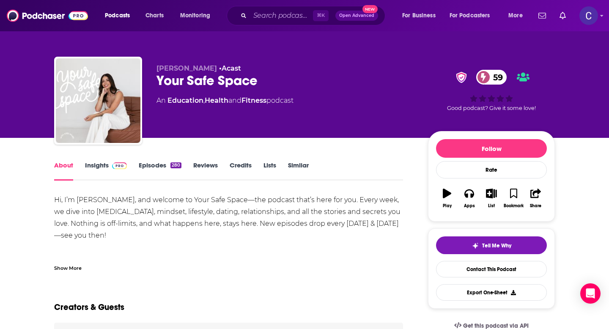
click at [149, 166] on link "Episodes 280" at bounding box center [160, 170] width 43 height 19
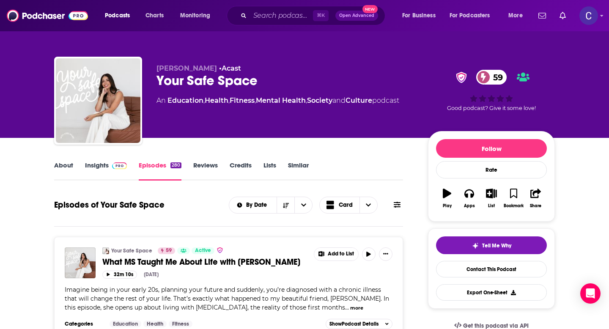
drag, startPoint x: 155, startPoint y: 79, endPoint x: 280, endPoint y: 82, distance: 124.8
click at [280, 82] on div "[PERSON_NAME] • Acast Your Safe Space 59 An Education , Health , Fitness , Ment…" at bounding box center [304, 102] width 501 height 91
drag, startPoint x: 266, startPoint y: 82, endPoint x: 157, endPoint y: 81, distance: 109.5
click at [157, 81] on div "Your Safe Space 59" at bounding box center [285, 80] width 258 height 16
copy h2 "Your Safe Space"
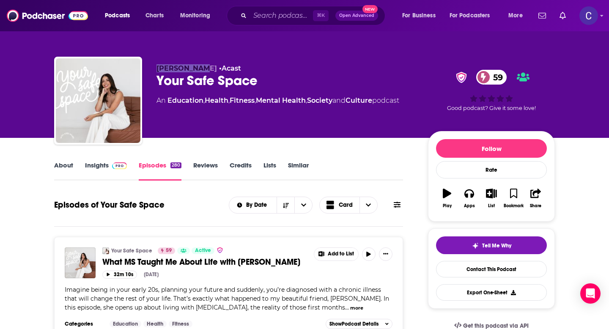
drag, startPoint x: 156, startPoint y: 70, endPoint x: 200, endPoint y: 71, distance: 44.0
click at [200, 71] on span "Adele Maree" at bounding box center [186, 68] width 60 height 8
copy span "Adele Maree"
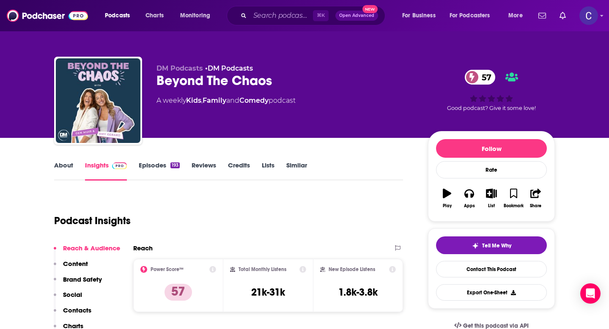
click at [66, 167] on link "About" at bounding box center [63, 170] width 19 height 19
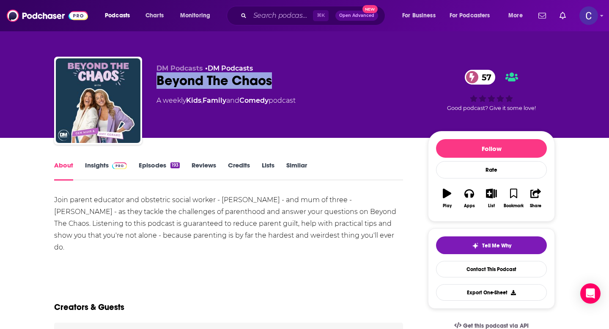
drag, startPoint x: 156, startPoint y: 83, endPoint x: 300, endPoint y: 83, distance: 144.2
click at [300, 83] on div "Beyond The Chaos 57" at bounding box center [285, 80] width 258 height 16
copy h1 "Beyond The Chaos"
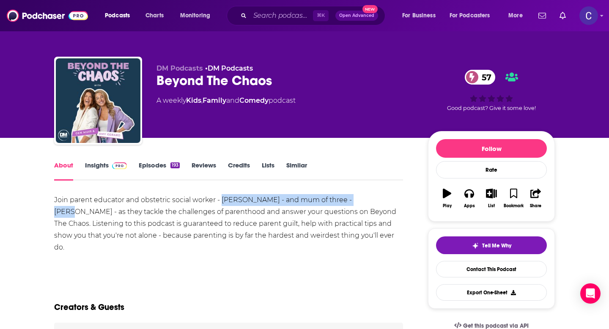
drag, startPoint x: 221, startPoint y: 200, endPoint x: 365, endPoint y: 200, distance: 143.8
click at [365, 200] on div "Join parent educator and obstetric social worker - Gen Muir - and mum of three …" at bounding box center [228, 223] width 349 height 59
copy div "Gen Muir - and mum of three - Amy Gerard"
click at [105, 170] on link "Insights" at bounding box center [106, 170] width 42 height 19
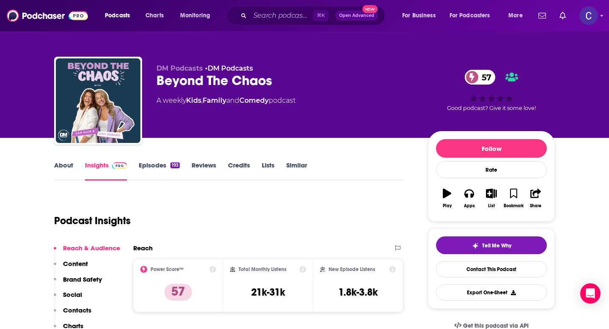
click at [287, 164] on link "Similar" at bounding box center [296, 170] width 21 height 19
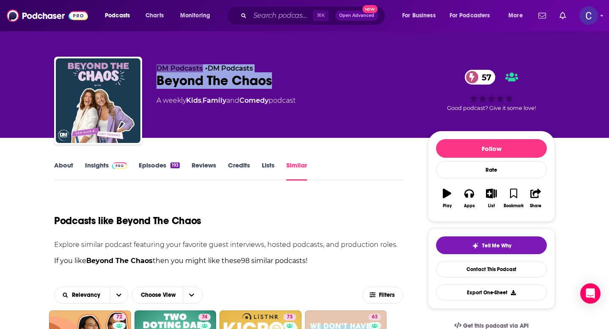
drag, startPoint x: 295, startPoint y: 77, endPoint x: 118, endPoint y: 77, distance: 177.2
click at [118, 77] on div "DM Podcasts • DM Podcasts Beyond The Chaos 57 A weekly Kids , Family and Comedy…" at bounding box center [304, 102] width 501 height 91
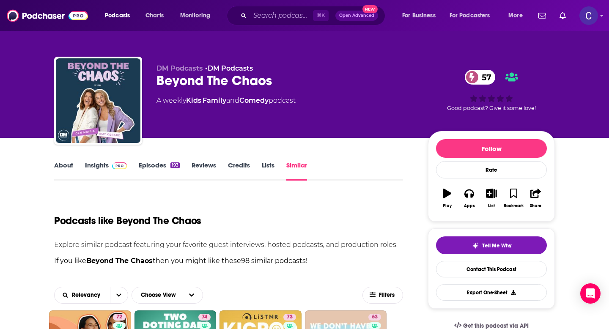
click at [242, 96] on div "A weekly Kids , Family and Comedy podcast" at bounding box center [225, 101] width 139 height 10
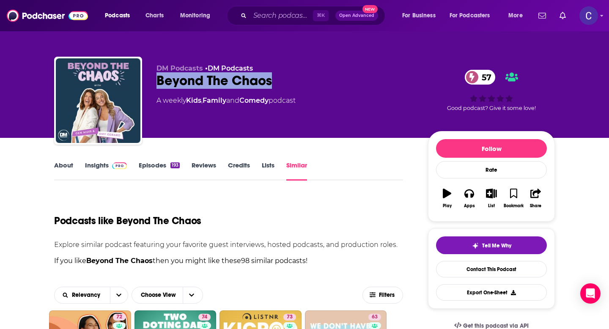
drag, startPoint x: 292, startPoint y: 85, endPoint x: 159, endPoint y: 85, distance: 133.2
click at [159, 85] on div "Beyond The Chaos 57" at bounding box center [285, 80] width 258 height 16
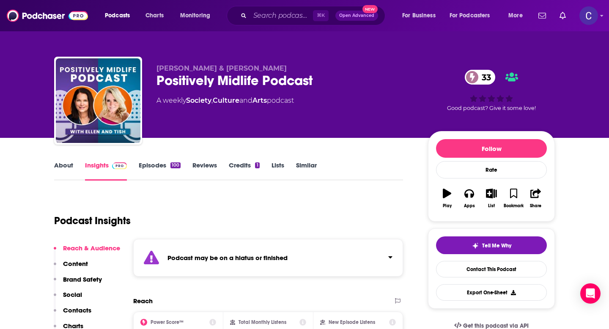
click at [307, 165] on link "Similar" at bounding box center [306, 170] width 21 height 19
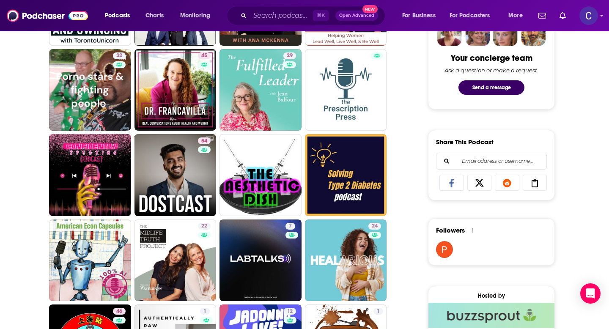
scroll to position [477, 0]
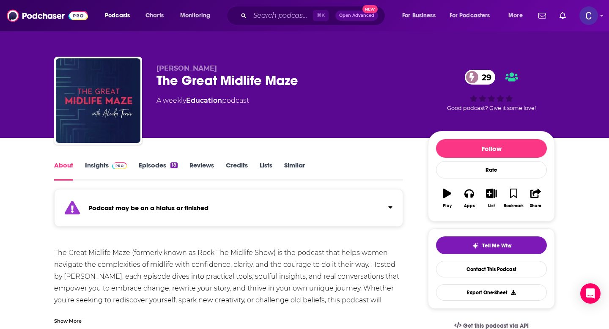
click at [304, 162] on link "Similar" at bounding box center [294, 170] width 21 height 19
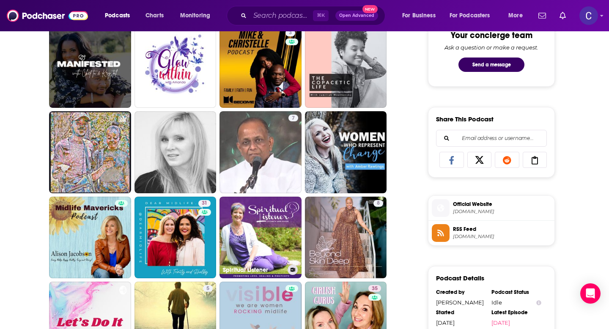
scroll to position [491, 0]
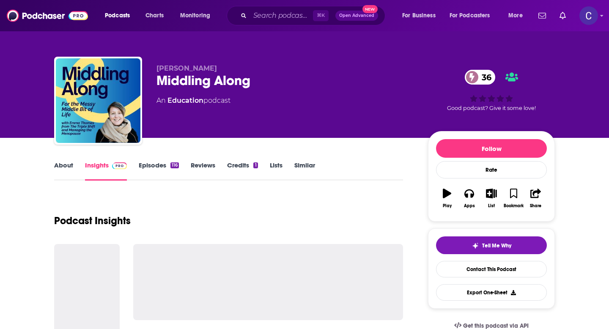
click at [69, 168] on link "About" at bounding box center [63, 170] width 19 height 19
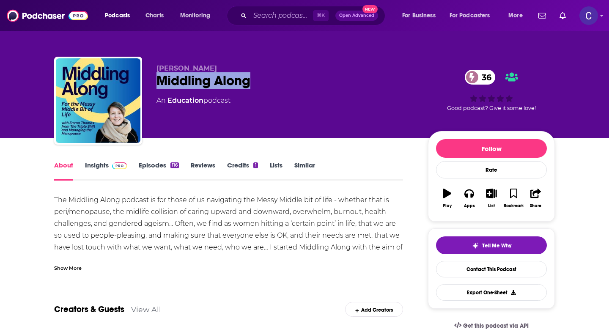
drag, startPoint x: 158, startPoint y: 75, endPoint x: 287, endPoint y: 75, distance: 128.5
click at [287, 75] on div "Middling Along 36" at bounding box center [285, 80] width 258 height 16
copy h1 "Middling Along"
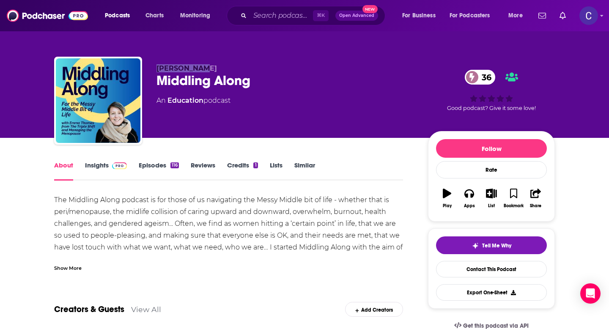
drag, startPoint x: 155, startPoint y: 56, endPoint x: 244, endPoint y: 68, distance: 89.5
click at [244, 68] on div "Emma Thomas Middling Along 36 An Education podcast 36 Good podcast? Give it som…" at bounding box center [304, 92] width 513 height 91
copy span "Emma Thomas"
click at [95, 167] on link "Insights" at bounding box center [106, 170] width 42 height 19
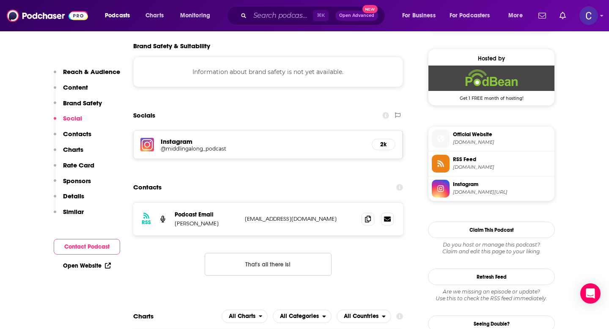
scroll to position [602, 0]
click at [369, 215] on span at bounding box center [368, 218] width 13 height 13
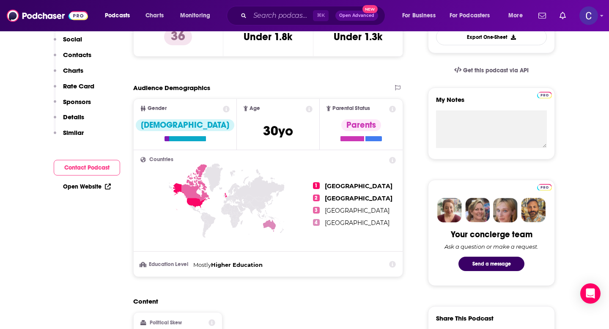
scroll to position [0, 0]
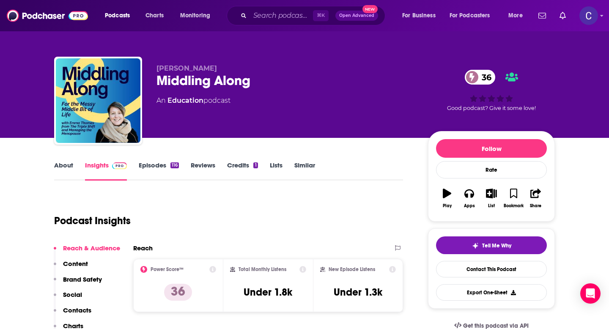
click at [303, 167] on link "Similar" at bounding box center [304, 170] width 21 height 19
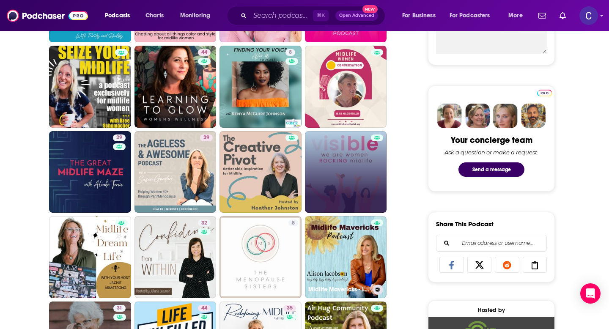
scroll to position [359, 0]
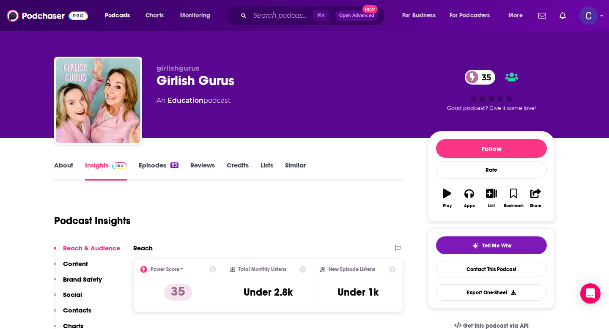
click at [61, 167] on link "About" at bounding box center [63, 170] width 19 height 19
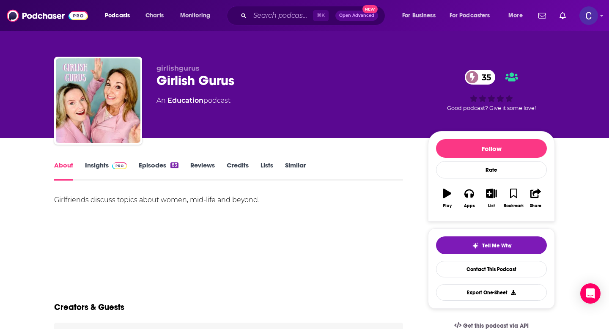
click at [153, 167] on link "Episodes 83" at bounding box center [159, 170] width 40 height 19
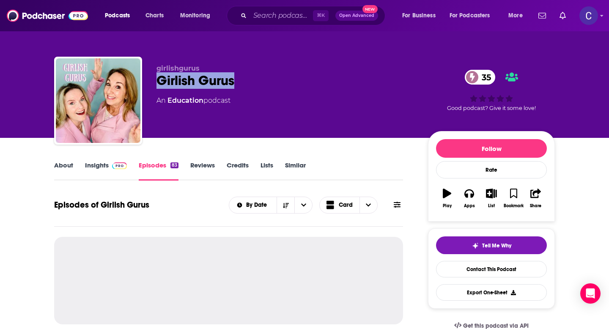
drag, startPoint x: 155, startPoint y: 79, endPoint x: 307, endPoint y: 79, distance: 152.6
click at [307, 79] on div "girlishgurus Girlish Gurus 35 An Education podcast 35 Good podcast? Give it som…" at bounding box center [304, 102] width 501 height 91
copy h2 "Girlish Gurus"
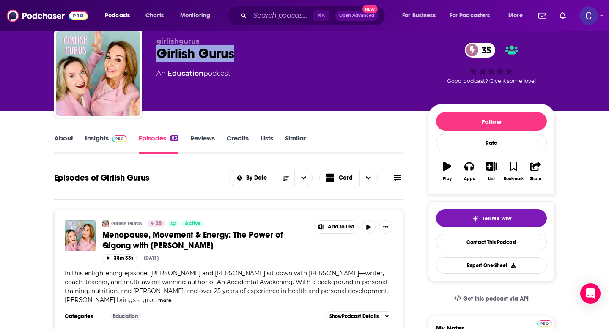
scroll to position [76, 0]
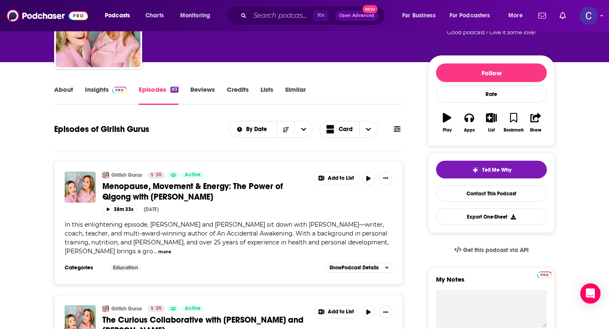
click at [110, 95] on link "Insights" at bounding box center [106, 94] width 42 height 19
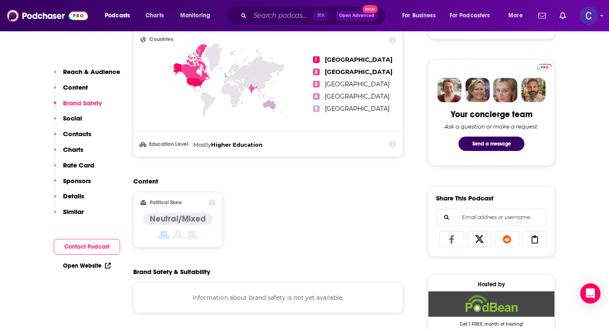
scroll to position [559, 0]
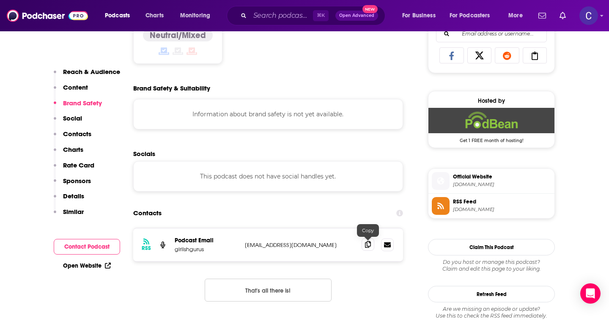
click at [364, 245] on span at bounding box center [368, 244] width 13 height 13
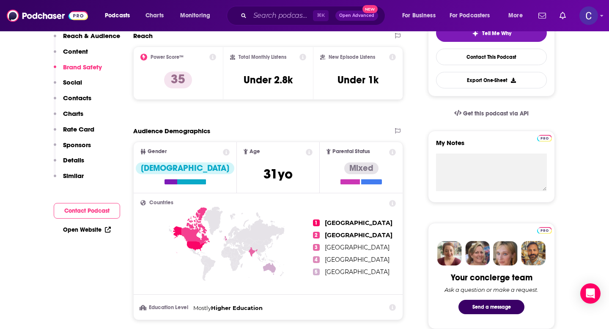
scroll to position [0, 0]
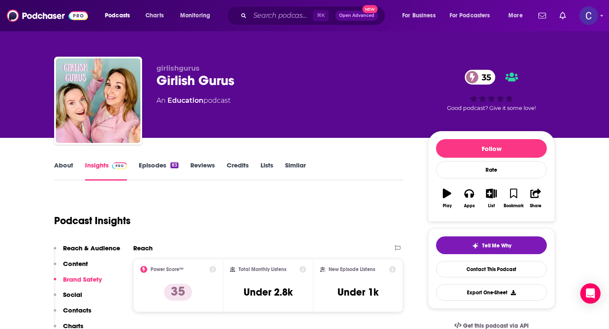
click at [296, 162] on link "Similar" at bounding box center [295, 170] width 21 height 19
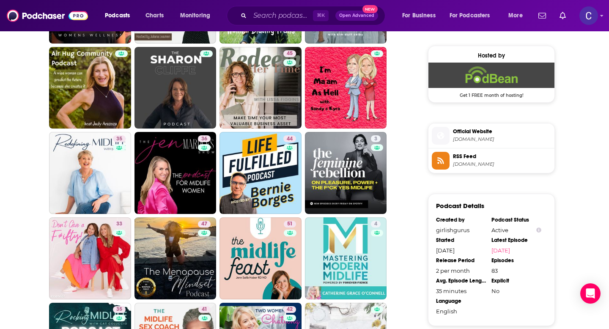
scroll to position [634, 0]
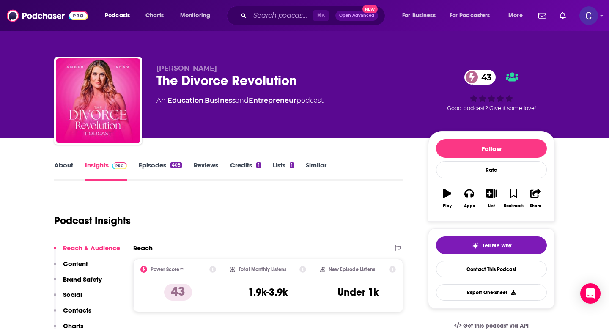
click at [318, 162] on link "Similar" at bounding box center [316, 170] width 21 height 19
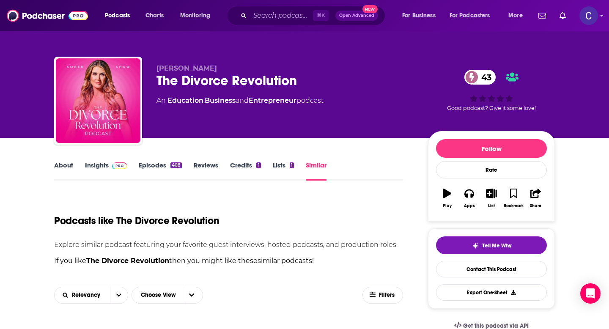
click at [318, 164] on link "Similar" at bounding box center [316, 170] width 21 height 19
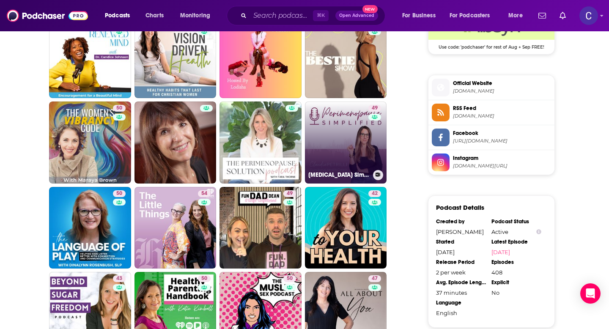
scroll to position [721, 0]
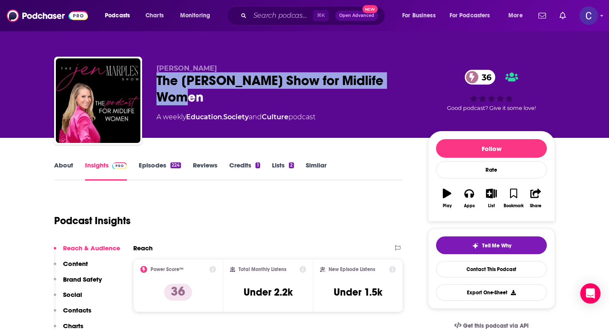
drag, startPoint x: 217, startPoint y: 100, endPoint x: 156, endPoint y: 87, distance: 62.6
click at [156, 87] on div "The [PERSON_NAME] Show for Midlife Women 36" at bounding box center [285, 88] width 258 height 33
copy h2 "The [PERSON_NAME] Show for Midlife Women"
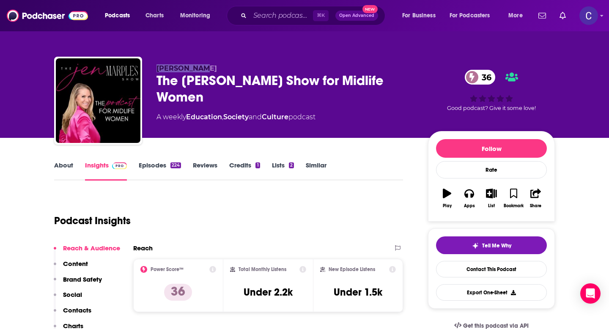
drag, startPoint x: 159, startPoint y: 59, endPoint x: 227, endPoint y: 68, distance: 67.9
click at [227, 68] on div "[PERSON_NAME] The [PERSON_NAME] Show for Midlife Women 36 A weekly Education , …" at bounding box center [304, 102] width 501 height 91
copy span "[PERSON_NAME]"
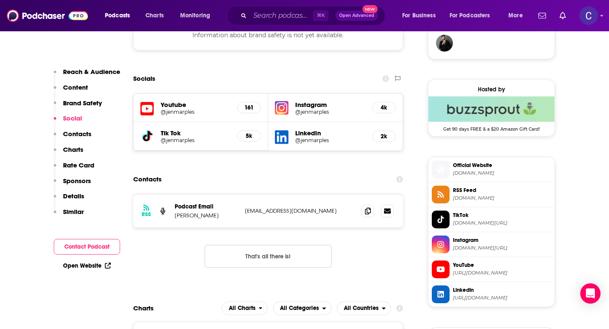
scroll to position [640, 0]
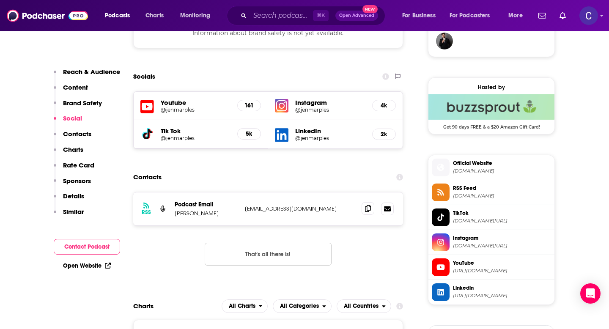
click at [366, 213] on span at bounding box center [368, 208] width 13 height 13
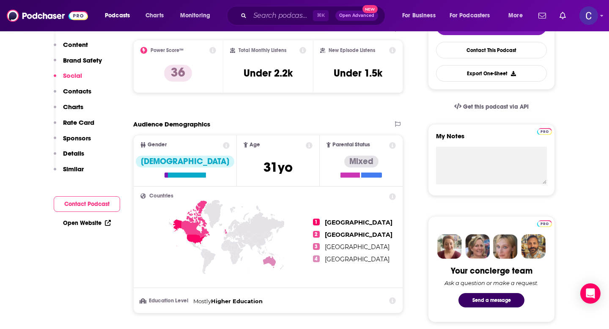
scroll to position [0, 0]
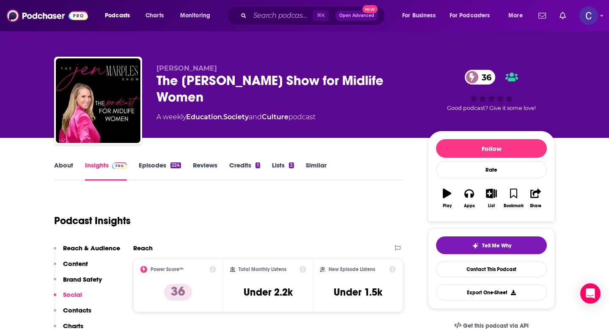
click at [306, 167] on link "Similar" at bounding box center [316, 170] width 21 height 19
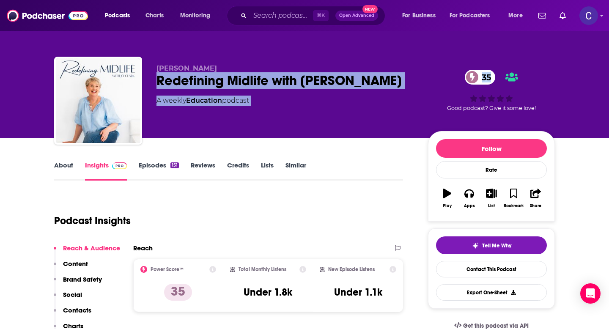
drag, startPoint x: 154, startPoint y: 78, endPoint x: 425, endPoint y: 78, distance: 270.2
click at [425, 78] on div "[PERSON_NAME] Redefining Midlife with [PERSON_NAME] 35 A weekly Education podca…" at bounding box center [304, 102] width 501 height 91
click at [390, 74] on div "Redefining Midlife with [PERSON_NAME] 35" at bounding box center [285, 80] width 258 height 16
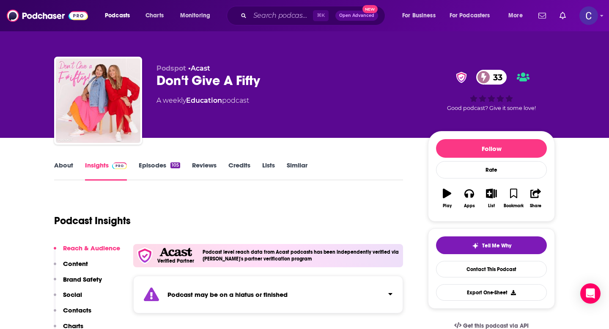
click at [295, 168] on link "Similar" at bounding box center [297, 170] width 21 height 19
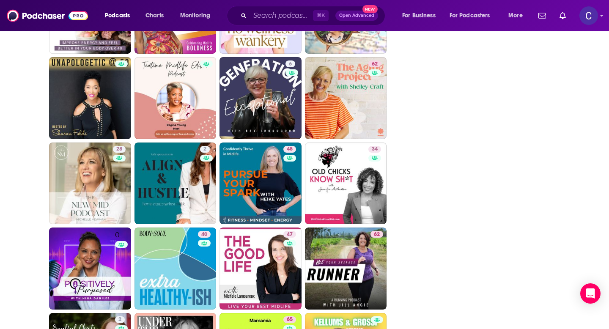
scroll to position [1276, 0]
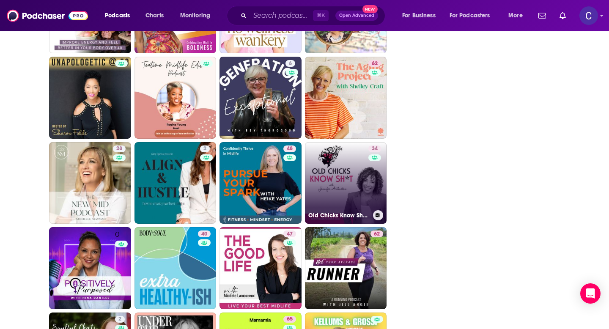
click at [341, 187] on link "34 Old Chicks Know Sh*t Podcast" at bounding box center [346, 183] width 82 height 82
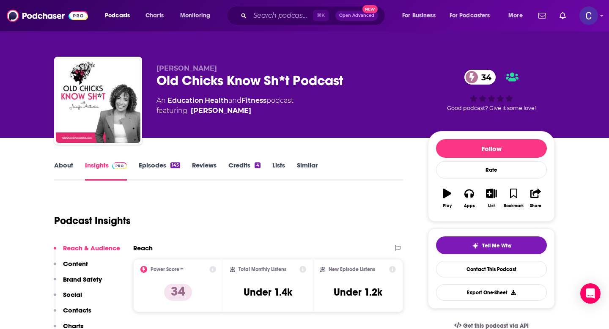
click at [312, 164] on link "Similar" at bounding box center [307, 170] width 21 height 19
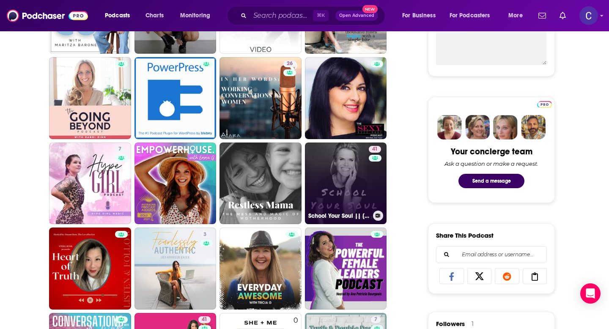
scroll to position [364, 0]
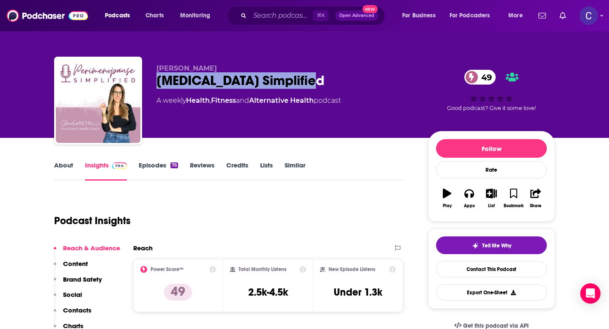
drag, startPoint x: 153, startPoint y: 81, endPoint x: 333, endPoint y: 84, distance: 180.6
click at [333, 84] on div "Claudia Petrilli Perimenopause Simplified 49 A weekly Health , Fitness and Alte…" at bounding box center [304, 102] width 501 height 91
copy h2 "Perimenopause Simplified"
click at [71, 161] on link "About" at bounding box center [63, 170] width 19 height 19
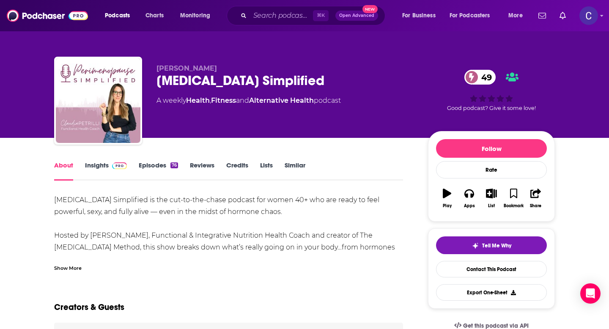
click at [61, 271] on div "Show More" at bounding box center [67, 267] width 27 height 8
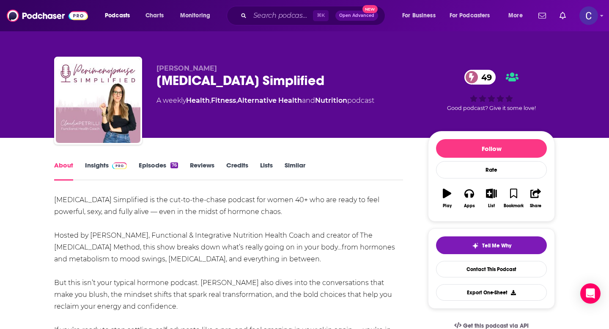
click at [156, 173] on link "Episodes 76" at bounding box center [158, 170] width 39 height 19
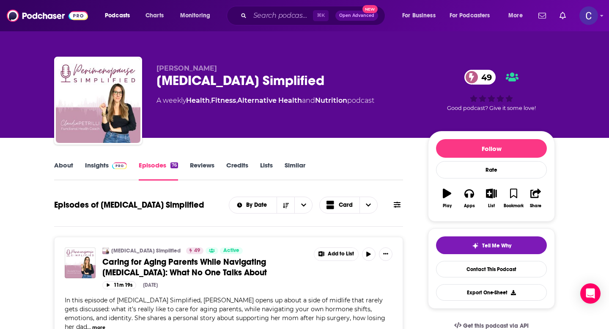
drag, startPoint x: 156, startPoint y: 70, endPoint x: 236, endPoint y: 70, distance: 79.9
click at [236, 70] on p "Claudia Petrilli" at bounding box center [285, 68] width 258 height 8
copy span "Claudia Petrilli"
click at [105, 163] on link "Insights" at bounding box center [106, 170] width 42 height 19
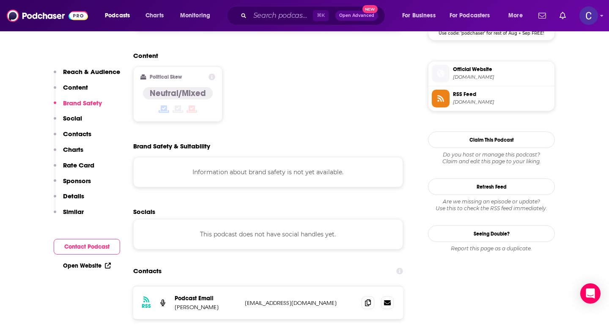
scroll to position [667, 0]
click at [363, 296] on span at bounding box center [368, 302] width 13 height 13
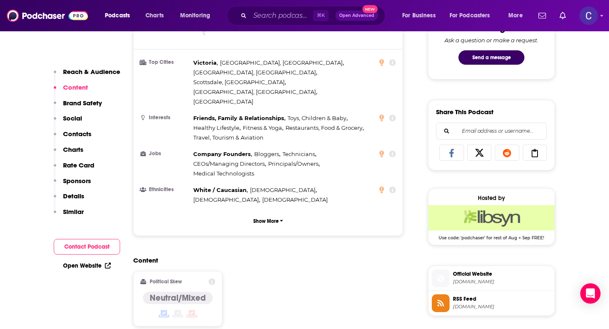
scroll to position [0, 0]
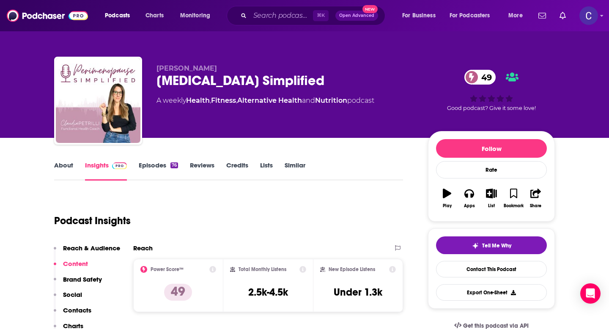
click at [303, 162] on link "Similar" at bounding box center [295, 170] width 21 height 19
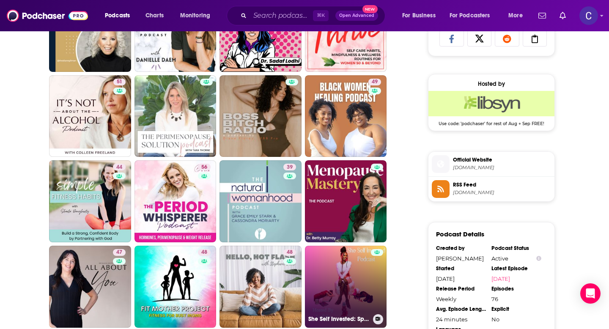
scroll to position [577, 0]
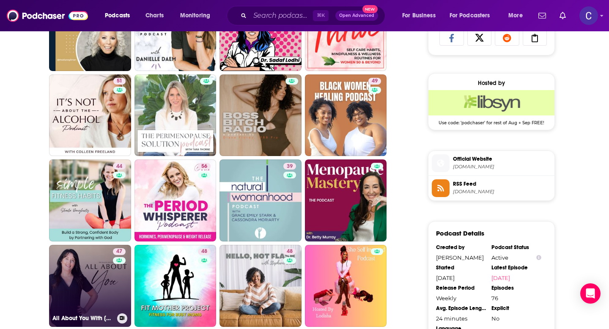
click at [87, 276] on link "47 All About You With Dr Shauna Watts" at bounding box center [90, 286] width 82 height 82
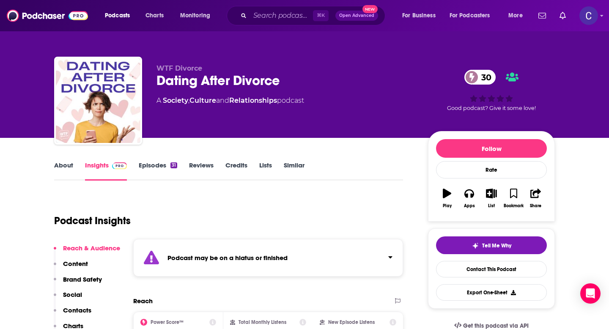
click at [295, 162] on link "Similar" at bounding box center [294, 170] width 21 height 19
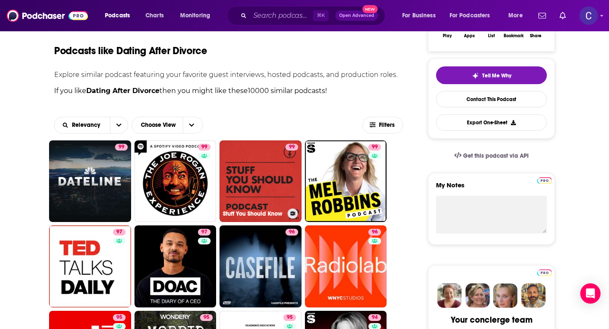
scroll to position [323, 0]
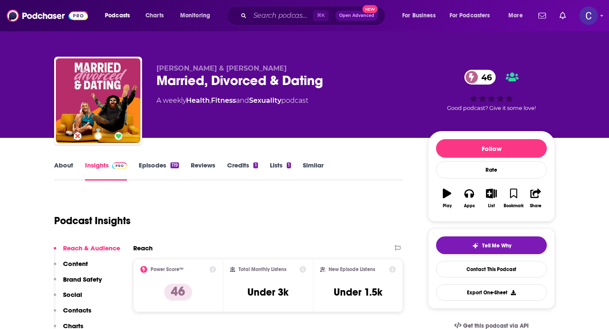
click at [59, 163] on link "About" at bounding box center [63, 170] width 19 height 19
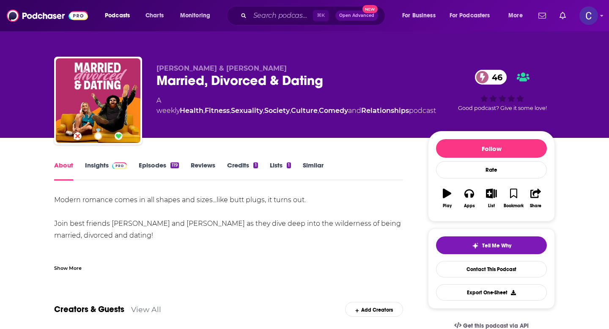
click at [158, 162] on link "Episodes 119" at bounding box center [159, 170] width 40 height 19
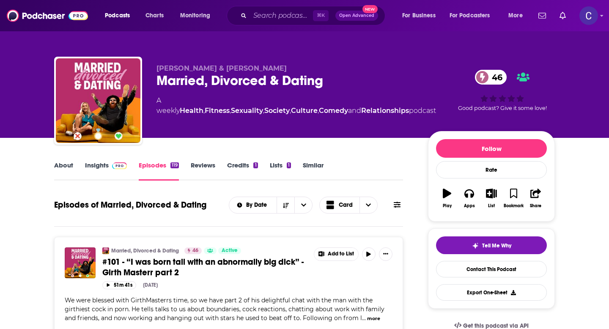
click at [310, 168] on link "Similar" at bounding box center [313, 170] width 21 height 19
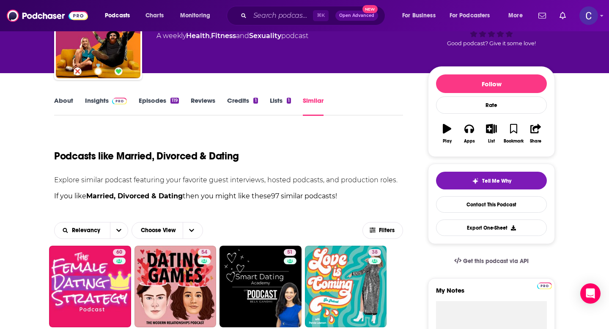
scroll to position [66, 0]
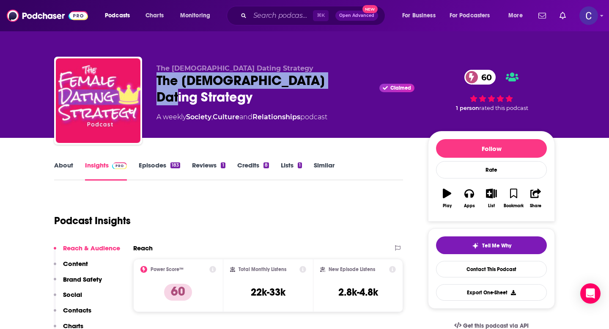
drag, startPoint x: 152, startPoint y: 80, endPoint x: 329, endPoint y: 80, distance: 176.3
click at [329, 80] on div "The [DEMOGRAPHIC_DATA] Dating Strategy The [DEMOGRAPHIC_DATA] Dating Strategy C…" at bounding box center [304, 102] width 501 height 91
copy h2 "The [DEMOGRAPHIC_DATA] Dating Strategy"
click at [66, 165] on link "About" at bounding box center [63, 170] width 19 height 19
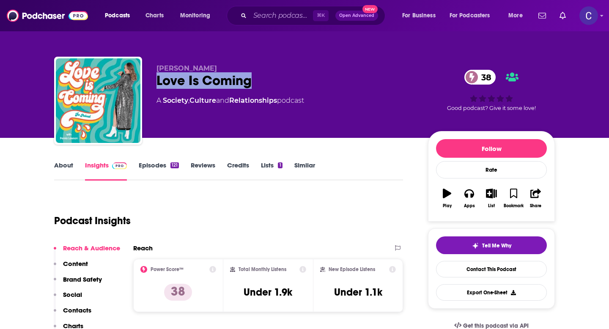
drag, startPoint x: 156, startPoint y: 82, endPoint x: 275, endPoint y: 88, distance: 118.9
click at [275, 88] on div "Love Is Coming 38" at bounding box center [285, 80] width 258 height 16
copy h2 "Love Is Coming"
click at [72, 167] on link "About" at bounding box center [63, 170] width 19 height 19
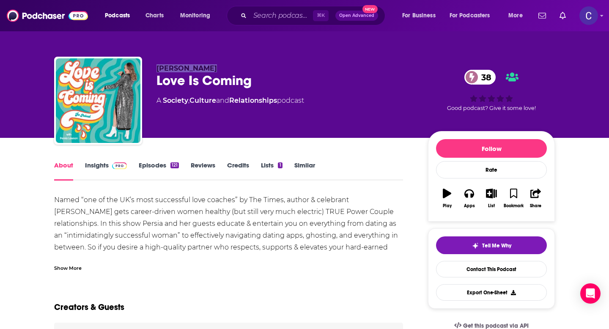
drag, startPoint x: 152, startPoint y: 71, endPoint x: 260, endPoint y: 71, distance: 107.8
click at [260, 71] on div "[PERSON_NAME] Love Is Coming 38 A Society , Culture and Relationships podcast 3…" at bounding box center [304, 102] width 501 height 91
copy span "[PERSON_NAME]"
click at [99, 170] on link "Insights" at bounding box center [106, 170] width 42 height 19
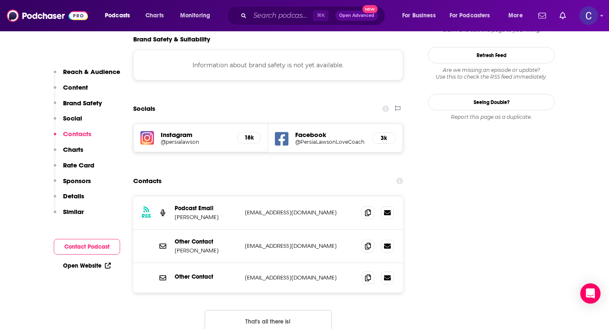
scroll to position [785, 0]
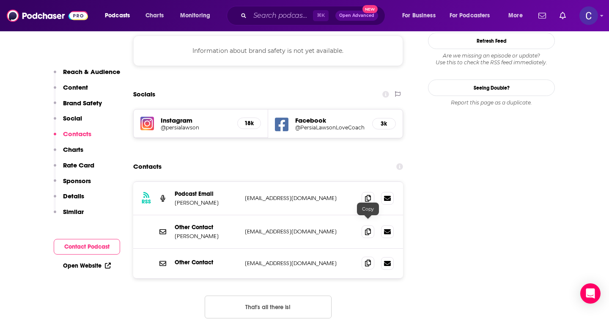
click at [364, 257] on span at bounding box center [368, 263] width 13 height 13
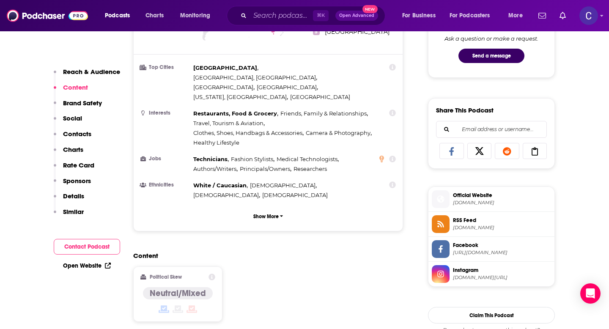
scroll to position [0, 0]
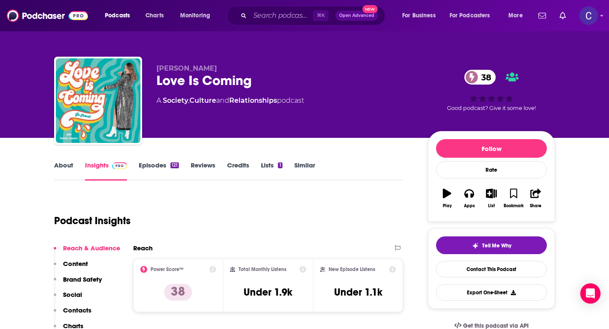
click at [302, 172] on link "Similar" at bounding box center [304, 170] width 21 height 19
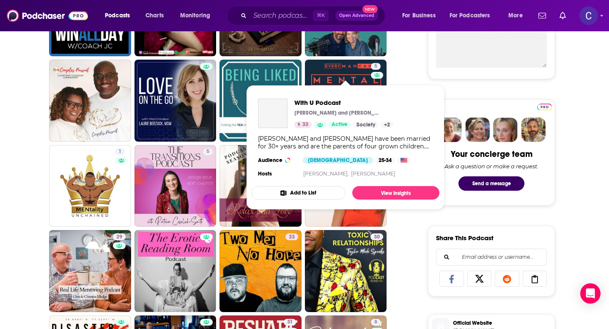
scroll to position [348, 0]
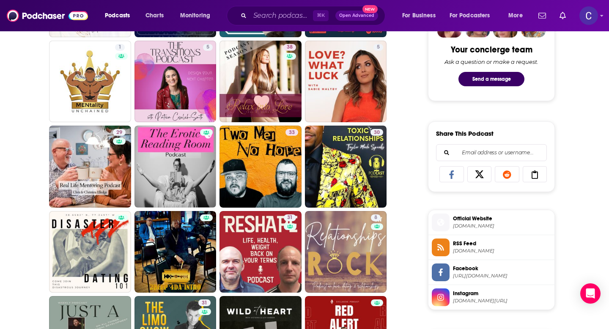
scroll to position [441, 0]
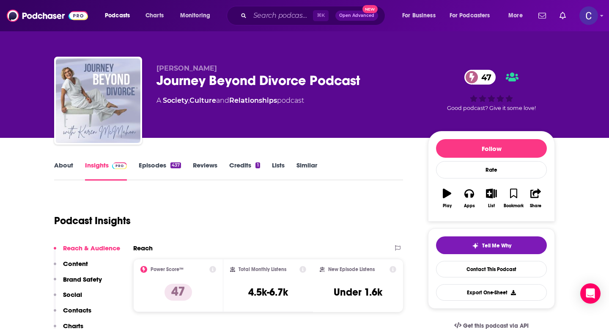
click at [312, 167] on link "Similar" at bounding box center [306, 170] width 21 height 19
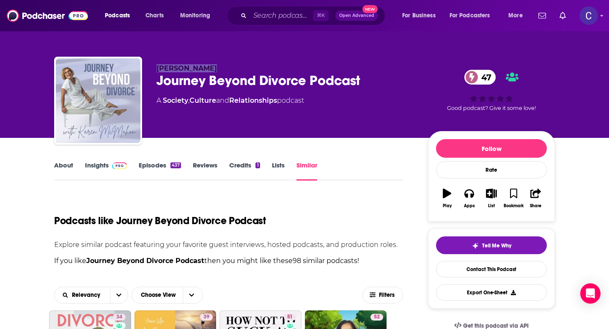
drag, startPoint x: 154, startPoint y: 64, endPoint x: 267, endPoint y: 71, distance: 112.7
click at [267, 71] on div "Karen McMahon Journey Beyond Divorce Podcast 47 A Society , Culture and Relatio…" at bounding box center [304, 102] width 501 height 91
copy span "Karen McMahon"
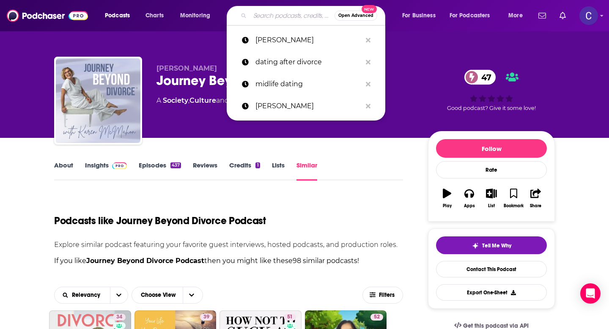
click at [256, 18] on input "Search podcasts, credits, & more..." at bounding box center [292, 16] width 85 height 14
paste input "Karen McMahon"
type input "Karen McMahon"
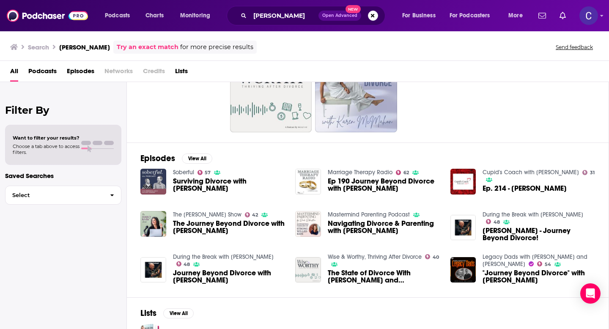
scroll to position [59, 0]
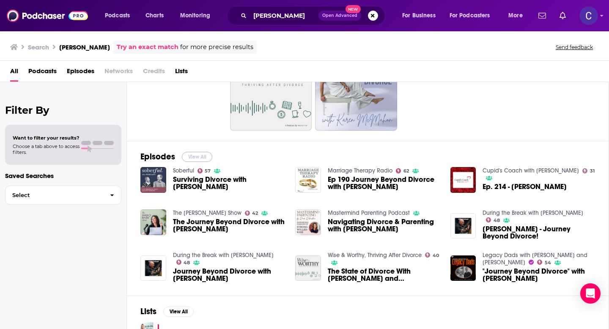
click at [188, 161] on button "View All" at bounding box center [197, 157] width 30 height 10
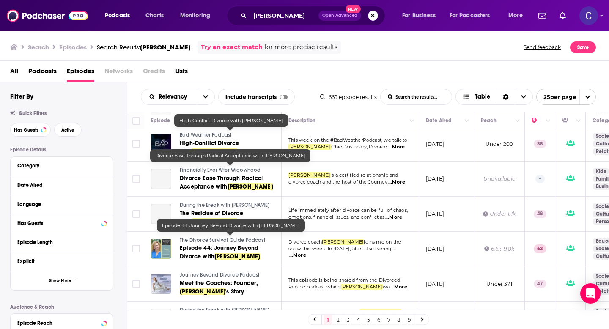
scroll to position [325, 0]
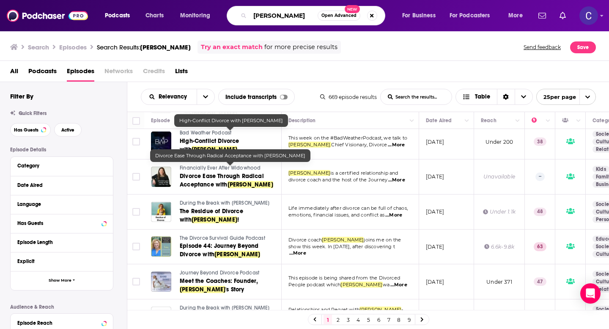
drag, startPoint x: 303, startPoint y: 19, endPoint x: 240, endPoint y: 12, distance: 63.4
click at [240, 12] on div "Karen McMahon Open Advanced New" at bounding box center [306, 15] width 159 height 19
type input "after divorce"
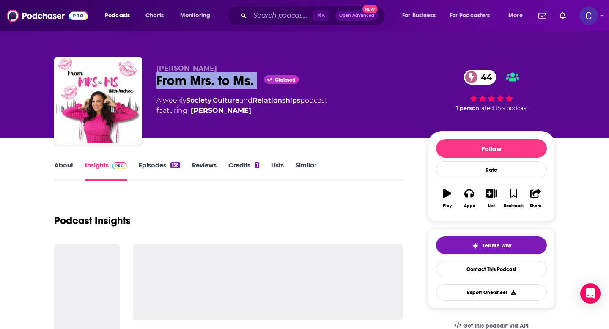
drag, startPoint x: 153, startPoint y: 80, endPoint x: 264, endPoint y: 84, distance: 110.8
click at [264, 84] on div "[PERSON_NAME] From Mrs. to Ms. Claimed 44 A weekly Society , Culture and Relati…" at bounding box center [304, 102] width 501 height 91
copy div "From Mrs. to Ms."
click at [63, 164] on link "About" at bounding box center [63, 170] width 19 height 19
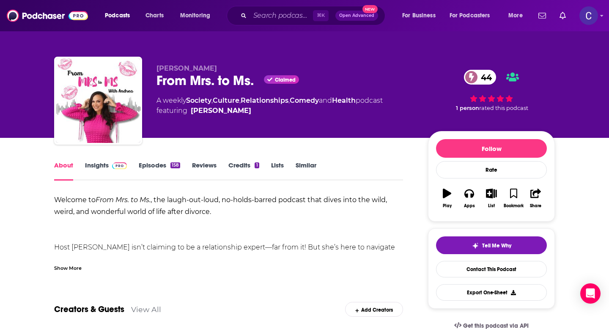
click at [306, 163] on link "Similar" at bounding box center [306, 170] width 21 height 19
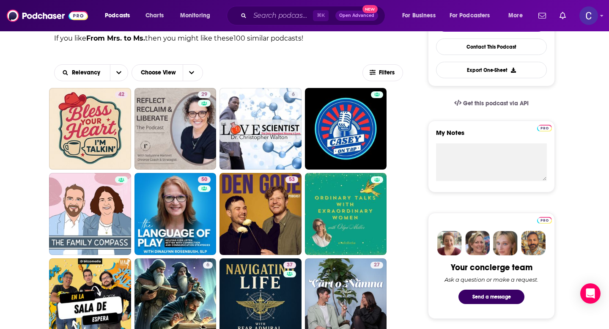
scroll to position [225, 0]
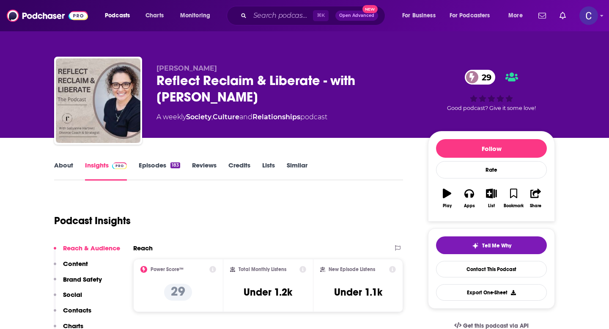
click at [70, 175] on link "About" at bounding box center [63, 170] width 19 height 19
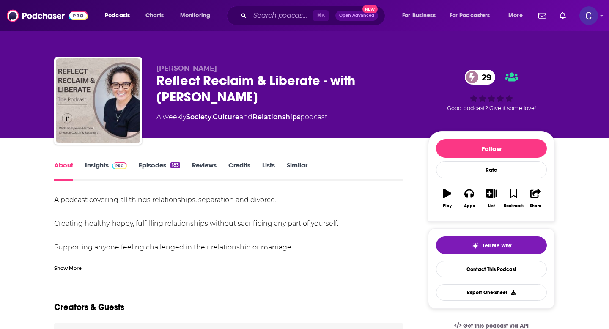
drag, startPoint x: 153, startPoint y: 79, endPoint x: 287, endPoint y: 99, distance: 135.9
click at [287, 99] on div "Sallyanne Hartnell Reflect Reclaim & Liberate - with Sallyanne Hartnell 29 A we…" at bounding box center [304, 102] width 501 height 91
copy h1 "Reflect Reclaim & Liberate - with Sallyanne Hartnell"
click at [299, 173] on link "Similar" at bounding box center [297, 170] width 21 height 19
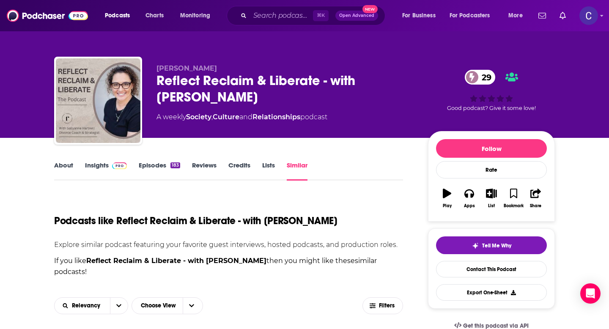
drag, startPoint x: 170, startPoint y: 101, endPoint x: 331, endPoint y: 101, distance: 161.1
click at [331, 101] on div "Sallyanne Hartnell Reflect Reclaim & Liberate - with Sallyanne Hartnell 29 A we…" at bounding box center [304, 102] width 501 height 91
copy h2 "Sallyanne Hartnell"
click at [282, 14] on input "Search podcasts, credits, & more..." at bounding box center [281, 16] width 63 height 14
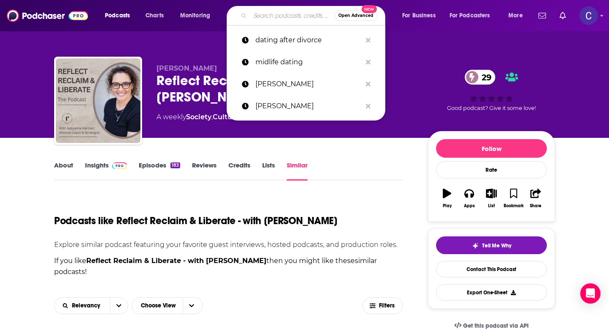
paste input "Sallyanne Hartnell"
type input "Sallyanne Hartnell"
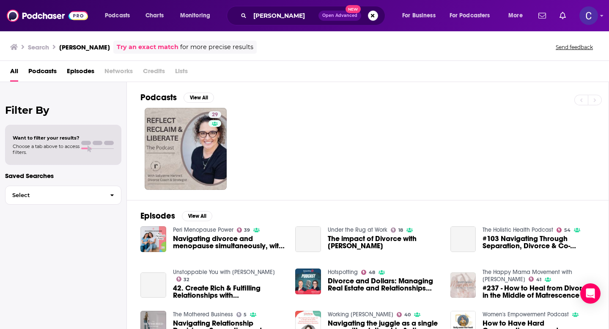
scroll to position [24, 0]
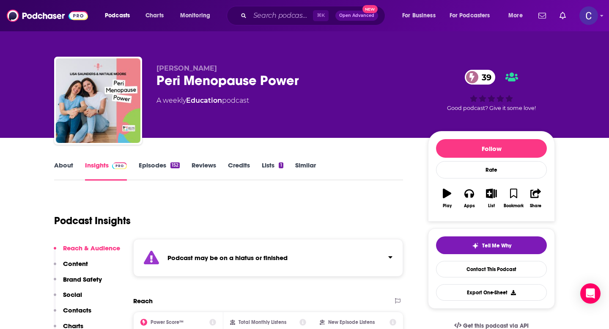
click at [297, 168] on link "Similar" at bounding box center [305, 170] width 21 height 19
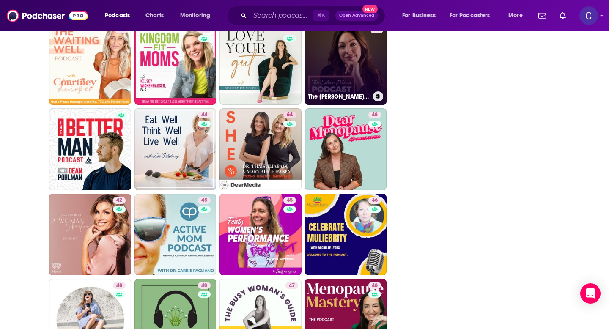
scroll to position [1110, 0]
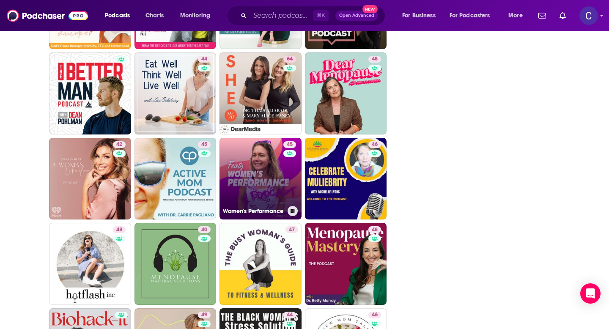
click at [269, 177] on link "45 Women's Performance" at bounding box center [260, 179] width 82 height 82
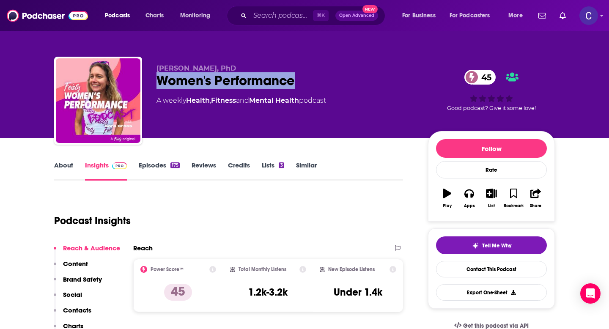
drag, startPoint x: 158, startPoint y: 84, endPoint x: 320, endPoint y: 84, distance: 162.4
click at [320, 84] on div "Women's Performance 45" at bounding box center [285, 80] width 258 height 16
copy h2 "Women's Performance"
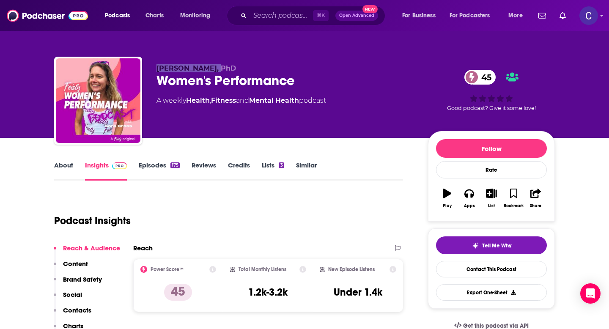
drag, startPoint x: 157, startPoint y: 67, endPoint x: 236, endPoint y: 67, distance: 78.2
click at [236, 67] on p "Sara Gross, PhD" at bounding box center [285, 68] width 258 height 8
copy span "Sara Gross, PhD"
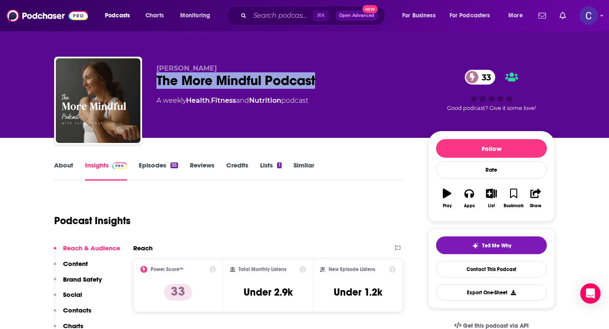
drag, startPoint x: 156, startPoint y: 82, endPoint x: 342, endPoint y: 82, distance: 185.6
click at [342, 82] on div "Julia Lynch The More Mindful Podcast 33 A weekly Health , Fitness and Nutrition…" at bounding box center [304, 102] width 501 height 91
copy h2 "The More Mindful Podcast"
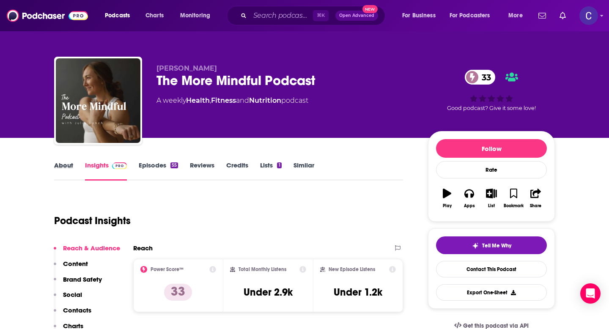
click at [77, 164] on div "About" at bounding box center [69, 170] width 31 height 19
click at [68, 162] on link "About" at bounding box center [63, 170] width 19 height 19
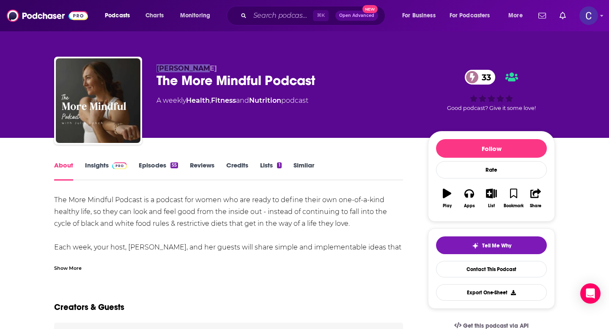
drag, startPoint x: 153, startPoint y: 70, endPoint x: 238, endPoint y: 70, distance: 84.6
click at [238, 70] on div "Julia Lynch The More Mindful Podcast 33 A weekly Health , Fitness and Nutrition…" at bounding box center [304, 102] width 501 height 91
copy span "Julia Lynch"
click at [299, 165] on link "Similar" at bounding box center [303, 170] width 21 height 19
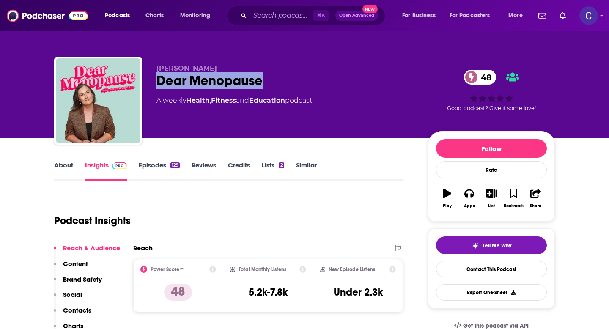
drag, startPoint x: 157, startPoint y: 83, endPoint x: 316, endPoint y: 83, distance: 159.4
click at [316, 83] on div "Dear Menopause 48" at bounding box center [285, 80] width 258 height 16
copy h2 "Dear Menopause"
click at [300, 168] on link "Similar" at bounding box center [306, 170] width 21 height 19
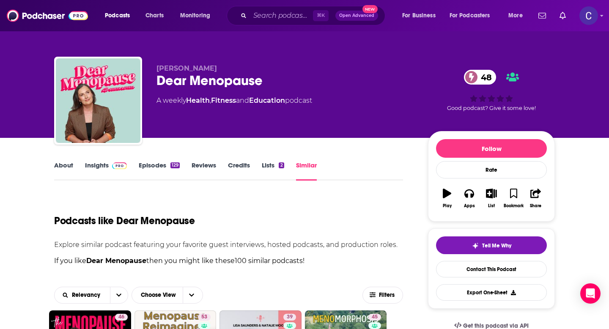
scroll to position [161, 0]
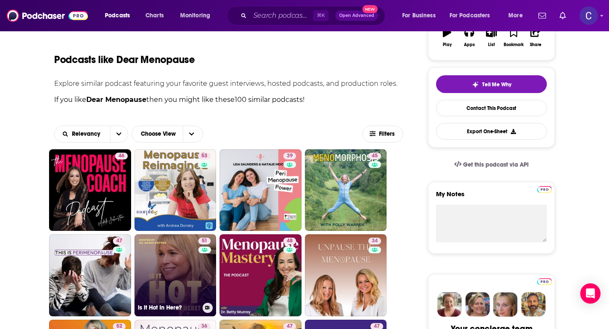
click at [156, 290] on link "51 Is It Hot In Here?" at bounding box center [175, 275] width 82 height 82
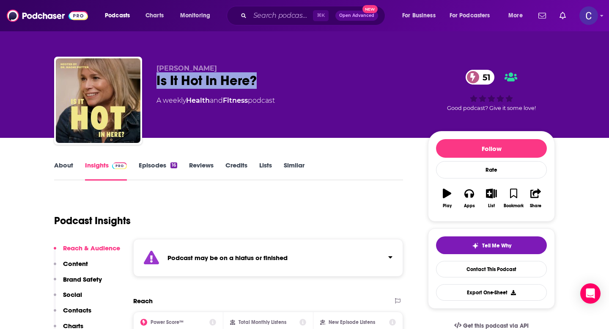
drag, startPoint x: 159, startPoint y: 81, endPoint x: 286, endPoint y: 81, distance: 127.3
click at [286, 81] on div "[PERSON_NAME] Is It Hot In Here? 51 A weekly Health and Fitness podcast 51 Good…" at bounding box center [304, 102] width 501 height 91
click at [298, 164] on link "Similar" at bounding box center [294, 170] width 21 height 19
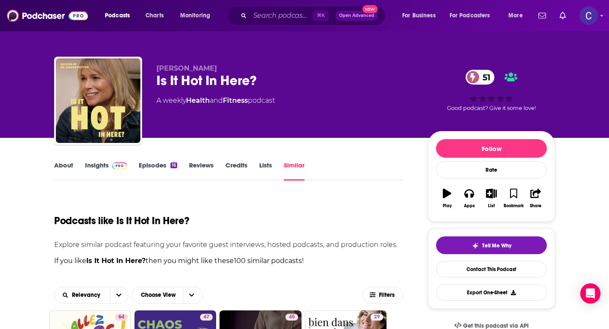
scroll to position [95, 0]
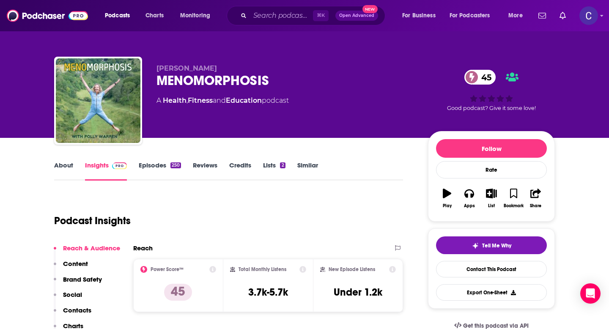
click at [305, 162] on link "Similar" at bounding box center [307, 170] width 21 height 19
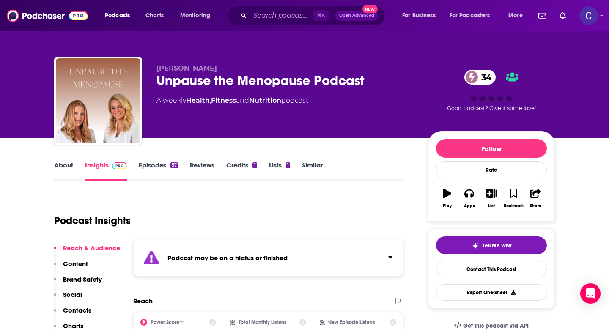
click at [306, 165] on link "Similar" at bounding box center [312, 170] width 21 height 19
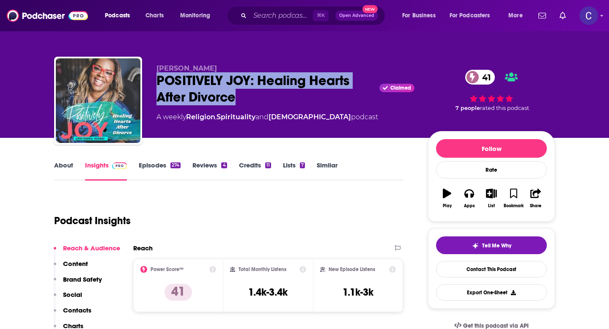
drag, startPoint x: 156, startPoint y: 79, endPoint x: 237, endPoint y: 92, distance: 82.6
click at [237, 92] on div "[PERSON_NAME] POSITIVELY JOY: Healing Hearts After Divorce Claimed 41 A weekly …" at bounding box center [304, 102] width 501 height 91
copy h2 "POSITIVELY JOY: Healing Hearts After Divorce"
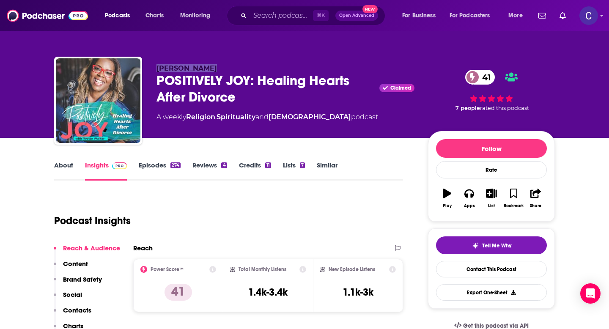
drag, startPoint x: 165, startPoint y: 70, endPoint x: 241, endPoint y: 70, distance: 76.1
click at [241, 70] on div "[PERSON_NAME] POSITIVELY JOY: Healing Hearts After Divorce Claimed 41 A weekly …" at bounding box center [304, 102] width 501 height 91
copy span "[PERSON_NAME]"
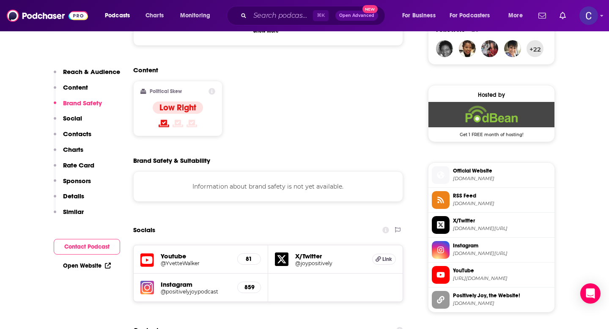
scroll to position [721, 0]
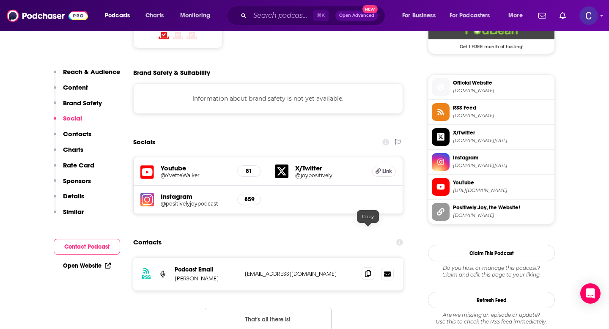
click at [366, 270] on icon at bounding box center [368, 273] width 6 height 7
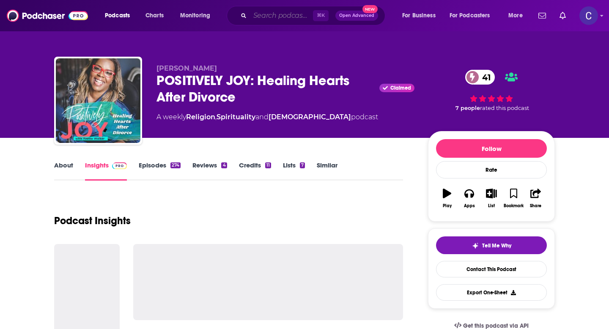
click at [272, 17] on input "Search podcasts, credits, & more..." at bounding box center [281, 16] width 63 height 14
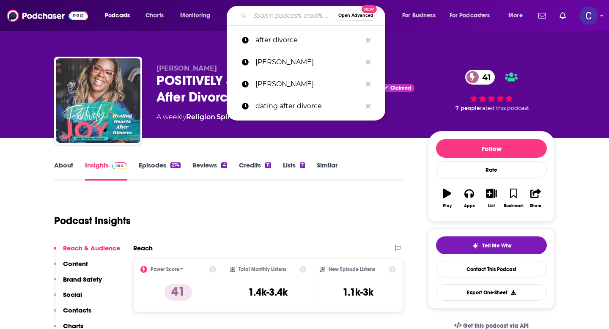
paste input "[PERSON_NAME]"
type input "[PERSON_NAME]"
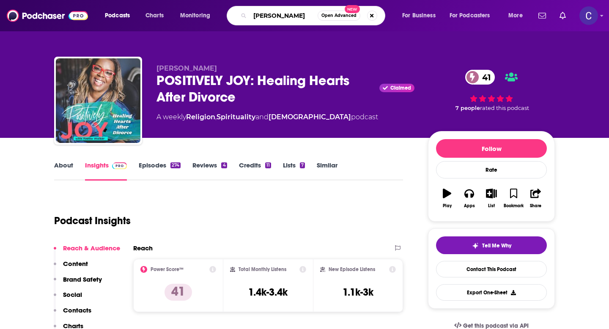
scroll to position [0, 2]
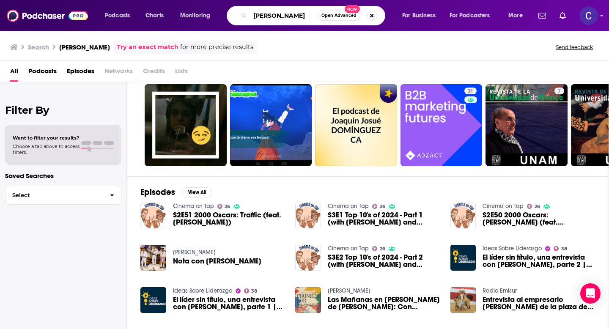
scroll to position [0, 2]
drag, startPoint x: 253, startPoint y: 15, endPoint x: 345, endPoint y: 15, distance: 92.2
click at [345, 15] on div "Joaquin Dominguez Open Advanced New" at bounding box center [306, 15] width 159 height 19
paste input "Fred Copestake"
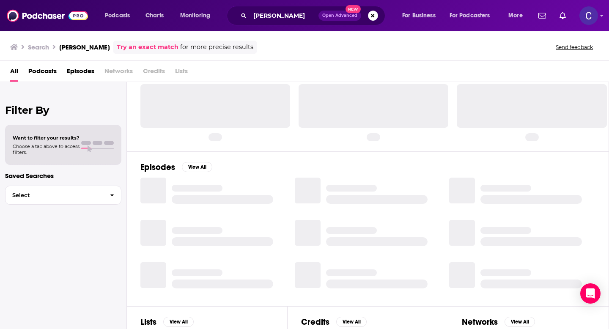
scroll to position [24, 0]
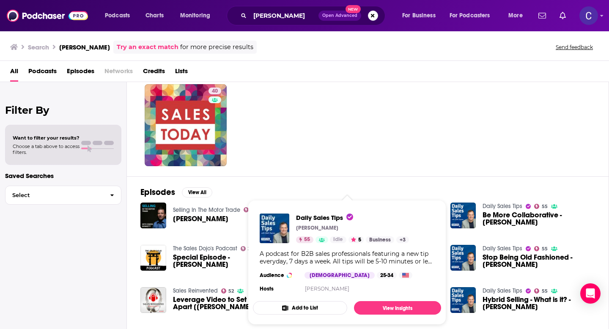
click at [374, 145] on div "40" at bounding box center [374, 125] width 468 height 82
click at [351, 142] on div "40" at bounding box center [374, 125] width 468 height 82
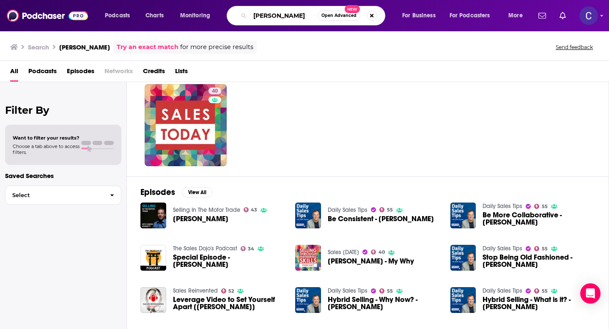
drag, startPoint x: 302, startPoint y: 16, endPoint x: 193, endPoint y: 13, distance: 109.1
click at [193, 13] on div "Podcasts Charts Monitoring Fred Copestake Open Advanced New For Business For Po…" at bounding box center [315, 15] width 432 height 19
paste input "Ryan Staley"
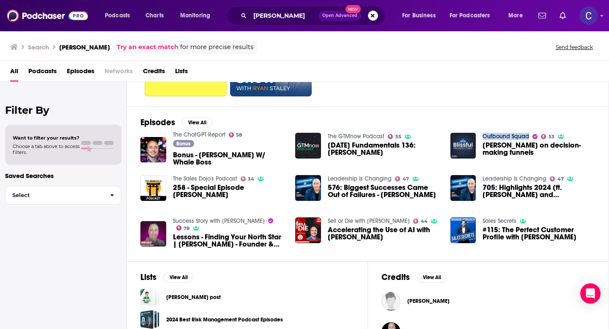
scroll to position [95, 0]
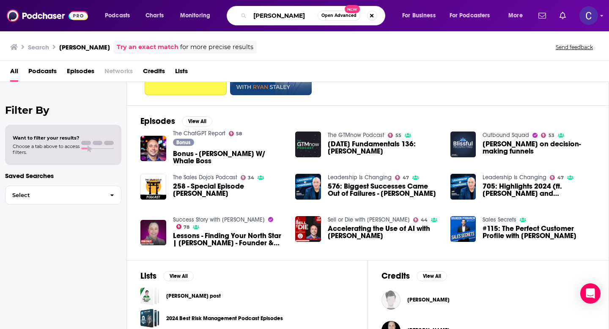
drag, startPoint x: 304, startPoint y: 16, endPoint x: 223, endPoint y: 16, distance: 80.3
click at [223, 16] on div "Podcasts Charts Monitoring Ryan Staley Open Advanced New For Business For Podca…" at bounding box center [315, 15] width 432 height 19
paste input "Collin Stewart"
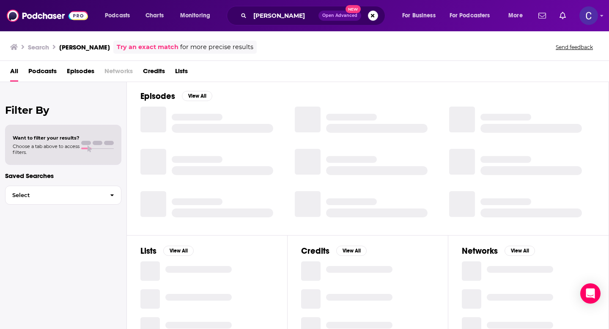
scroll to position [2, 0]
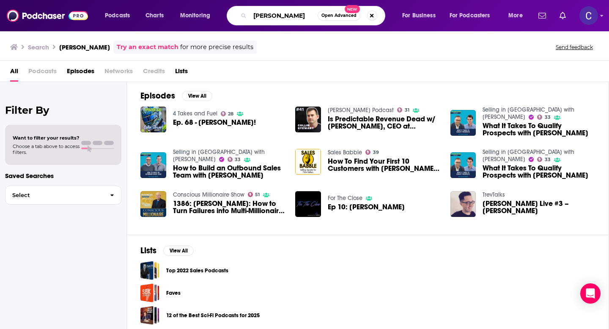
drag, startPoint x: 301, startPoint y: 14, endPoint x: 185, endPoint y: 14, distance: 116.3
click at [190, 14] on div "Podcasts Charts Monitoring Collin Stewart Open Advanced New For Business For Po…" at bounding box center [315, 15] width 432 height 19
paste input "Sophie Buonassisi"
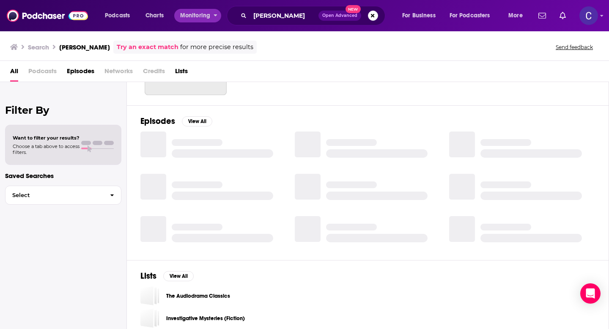
scroll to position [120, 0]
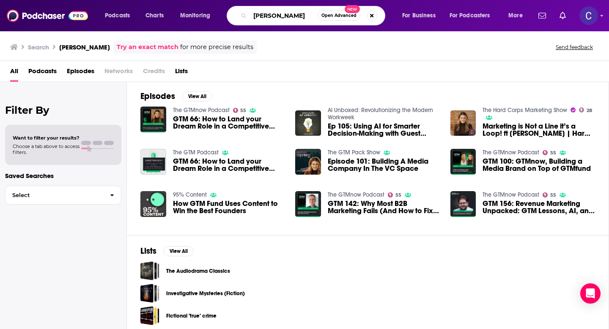
drag, startPoint x: 310, startPoint y: 15, endPoint x: 236, endPoint y: 15, distance: 73.6
click at [236, 15] on div "Sophie Buonassisi Open Advanced New" at bounding box center [306, 15] width 159 height 19
paste input "Michael Costin & Arthur Fabik"
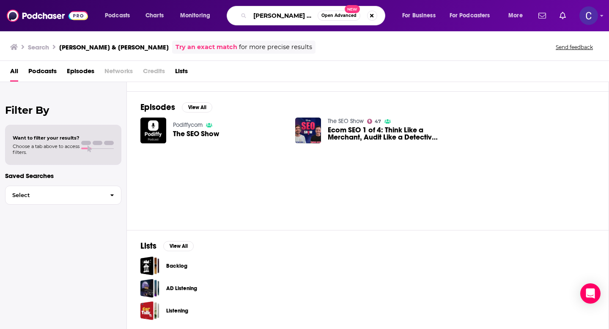
scroll to position [0, 32]
drag, startPoint x: 298, startPoint y: 14, endPoint x: 381, endPoint y: 30, distance: 84.5
click at [381, 30] on div "Podcasts Charts Monitoring Michael Costin & Arthur Fabik Open Advanced New For …" at bounding box center [304, 15] width 609 height 31
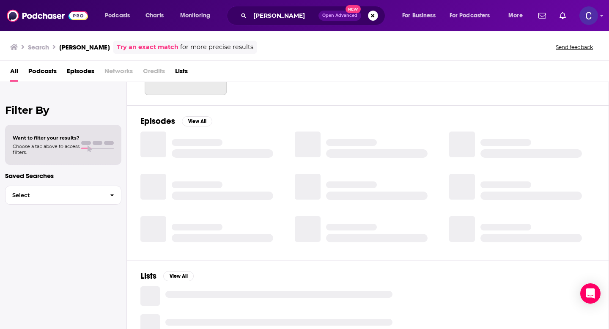
scroll to position [120, 0]
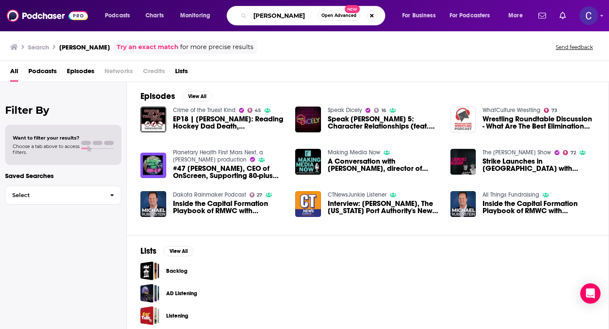
drag, startPoint x: 301, startPoint y: 16, endPoint x: 110, endPoint y: 16, distance: 191.1
click at [110, 16] on div "Podcasts Charts Monitoring Michael Costin Open Advanced New For Business For Po…" at bounding box center [315, 15] width 432 height 19
paste input "& Arthur Fabik"
drag, startPoint x: 262, startPoint y: 12, endPoint x: 238, endPoint y: 12, distance: 23.7
click at [244, 12] on div "& Arthur Fabik Open Advanced New" at bounding box center [306, 15] width 159 height 19
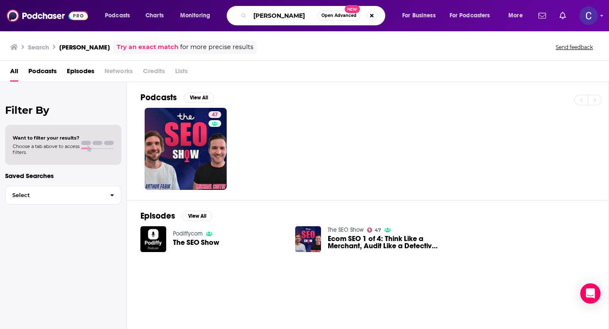
drag, startPoint x: 298, startPoint y: 12, endPoint x: 219, endPoint y: 12, distance: 79.5
click at [219, 12] on div "Podcasts Charts Monitoring Arthur Fabik Open Advanced New For Business For Podc…" at bounding box center [315, 15] width 432 height 19
paste input "ndrei Zinkevich"
type input "Andrei Zinkevich"
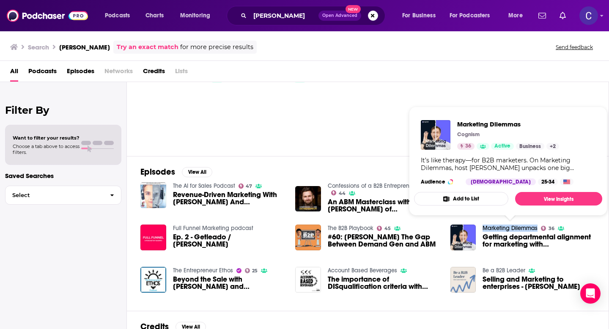
scroll to position [88, 0]
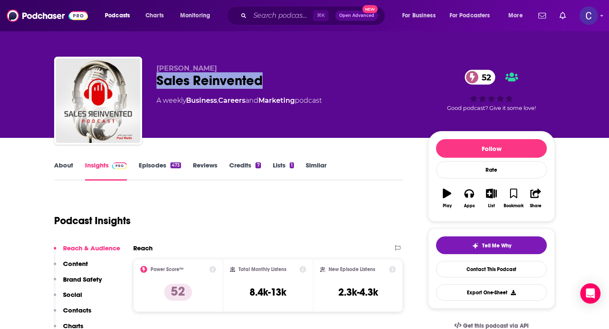
drag, startPoint x: 155, startPoint y: 79, endPoint x: 304, endPoint y: 82, distance: 148.9
click at [304, 82] on div "Paul Watts Sales Reinvented 52 A weekly Business , Careers and Marketing podcas…" at bounding box center [304, 102] width 501 height 91
copy h2 "Sales Reinvented"
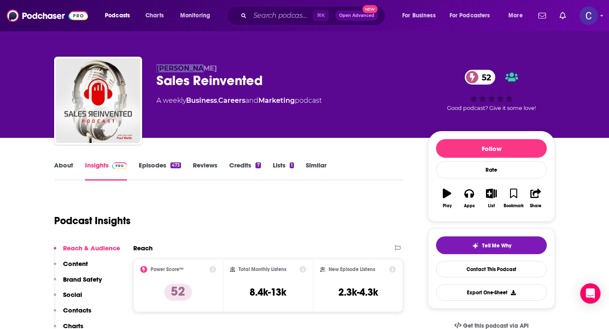
drag, startPoint x: 152, startPoint y: 68, endPoint x: 216, endPoint y: 68, distance: 64.3
click at [216, 68] on div "Paul Watts Sales Reinvented 52 A weekly Business , Careers and Marketing podcas…" at bounding box center [304, 102] width 501 height 91
copy span "Paul Watts"
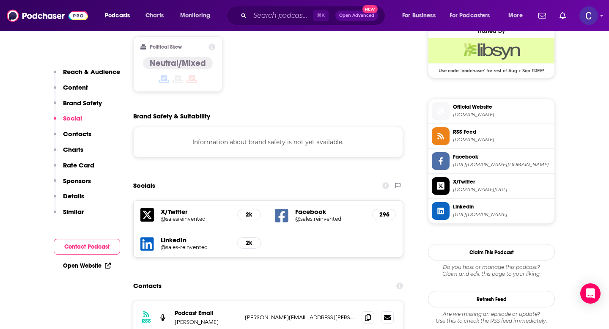
scroll to position [738, 0]
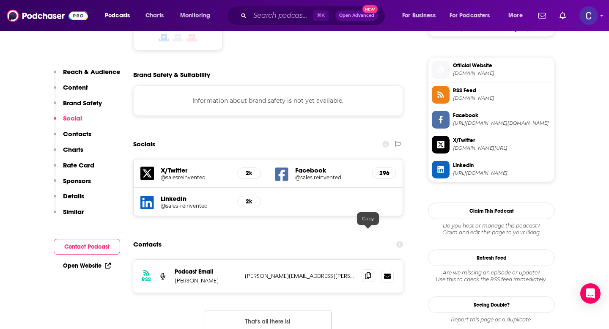
click at [370, 272] on icon at bounding box center [368, 275] width 6 height 7
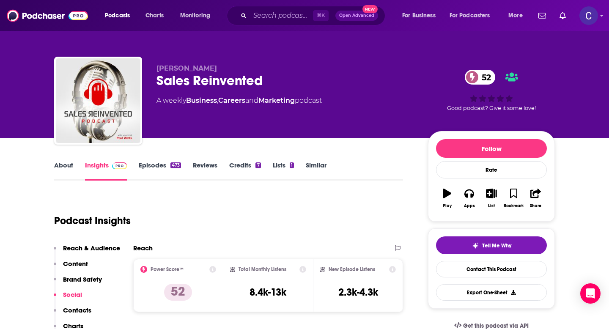
click at [312, 167] on link "Similar" at bounding box center [316, 170] width 21 height 19
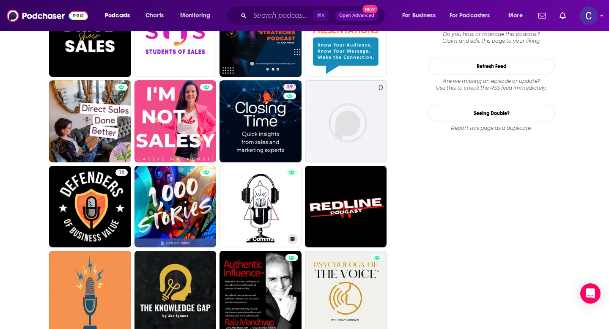
scroll to position [1083, 0]
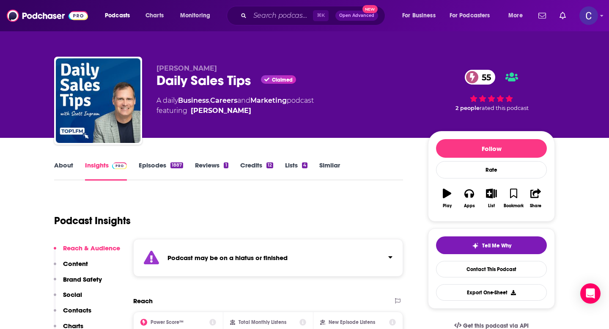
click at [320, 164] on link "Similar" at bounding box center [329, 170] width 21 height 19
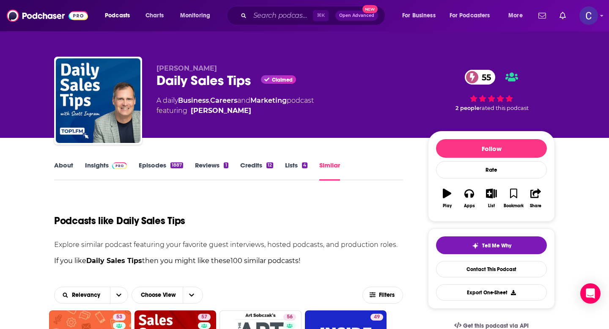
scroll to position [119, 0]
